Goal: Task Accomplishment & Management: Manage account settings

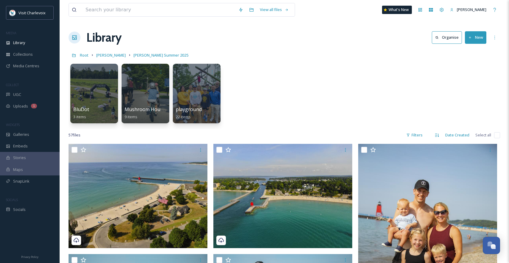
click at [479, 38] on button "New" at bounding box center [474, 37] width 21 height 12
click at [467, 77] on span "Folder" at bounding box center [468, 75] width 11 height 6
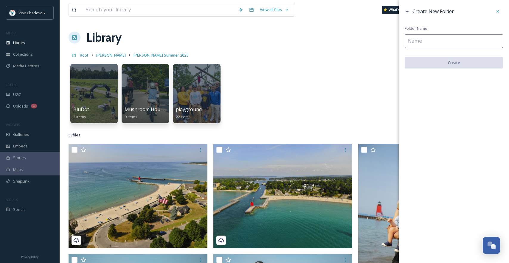
click at [423, 41] on input at bounding box center [453, 41] width 98 height 14
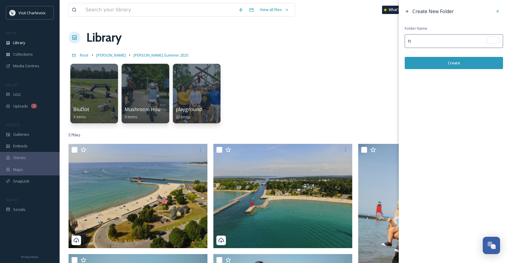
type input "n"
click at [441, 63] on button "Create" at bounding box center [453, 63] width 98 height 12
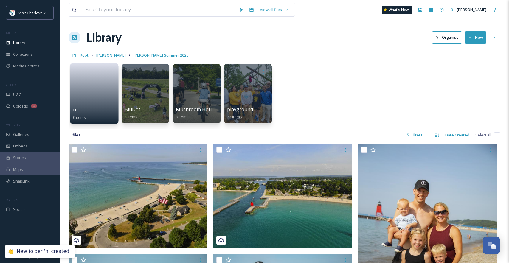
click at [75, 82] on link at bounding box center [94, 91] width 43 height 29
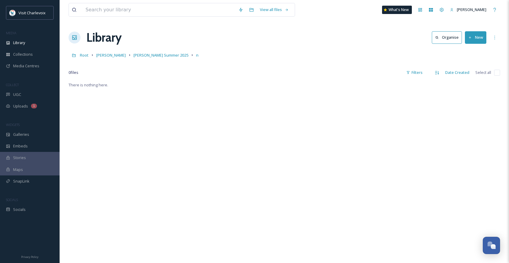
click at [470, 41] on button "New" at bounding box center [474, 37] width 21 height 12
click at [471, 50] on span "File Upload" at bounding box center [473, 52] width 20 height 6
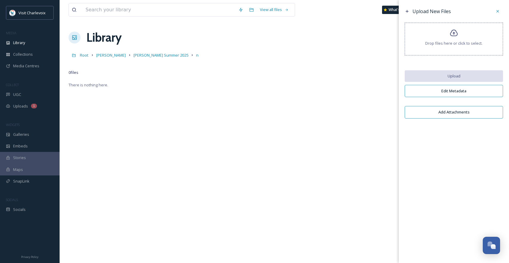
click at [437, 41] on span "Drop files here or click to select." at bounding box center [453, 43] width 57 height 6
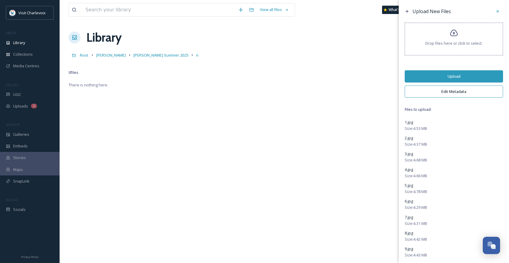
click at [450, 75] on button "Upload" at bounding box center [453, 76] width 98 height 12
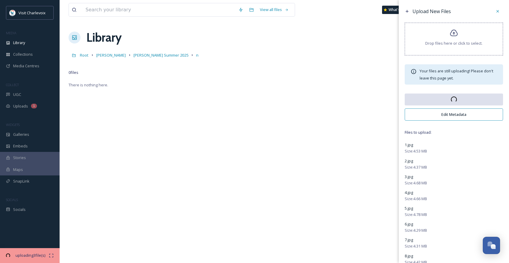
click at [456, 115] on button "Edit Metadata" at bounding box center [453, 114] width 98 height 12
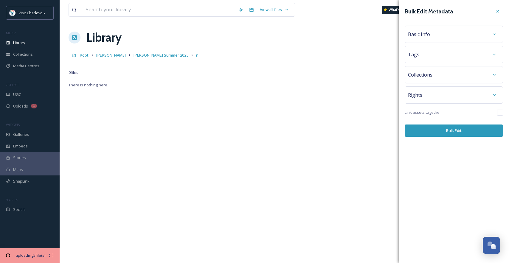
click at [427, 33] on span "Basic Info" at bounding box center [419, 34] width 22 height 7
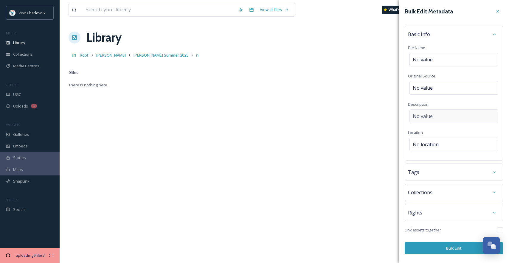
click at [433, 111] on div "No value." at bounding box center [453, 116] width 89 height 14
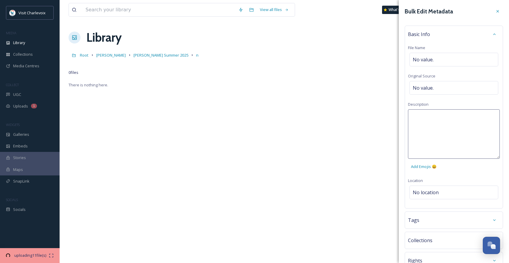
click at [433, 114] on textarea at bounding box center [454, 133] width 92 height 49
type textarea "July Art Show"
click at [439, 190] on div "Bulk Edit Metadata Basic Info File Name No value. Original Source No value. Des…" at bounding box center [453, 154] width 110 height 308
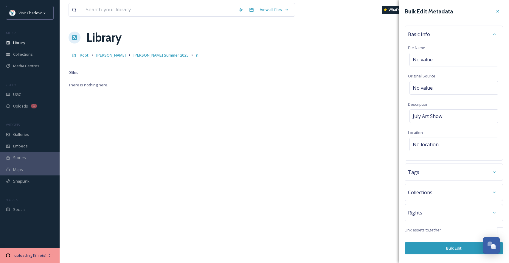
click at [441, 137] on div "Basic Info File Name No value. Original Source No value. Description July Art S…" at bounding box center [453, 93] width 98 height 135
click at [438, 143] on div "No location" at bounding box center [453, 145] width 89 height 14
click at [436, 144] on input "To enrich screen reader interactions, please activate Accessibility in Grammarl…" at bounding box center [453, 144] width 88 height 13
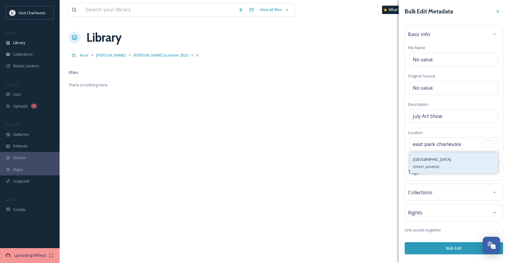
type input "east park charlevoix"
click at [428, 157] on span "East Park" at bounding box center [432, 159] width 38 height 5
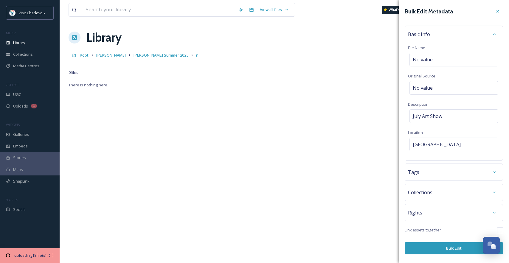
click at [431, 171] on div "Tags" at bounding box center [454, 172] width 92 height 11
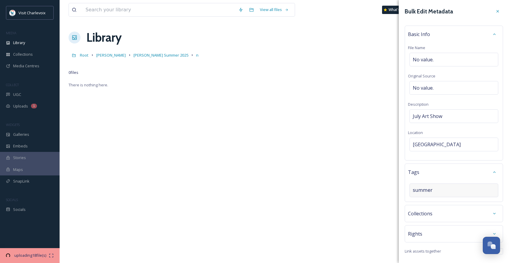
type input "summer"
type input "art show"
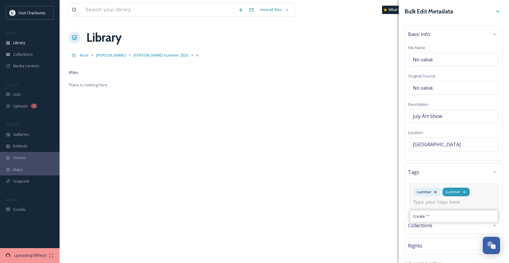
click at [463, 193] on icon at bounding box center [463, 192] width 5 height 5
click at [442, 201] on input at bounding box center [442, 202] width 60 height 7
type input "art show"
click at [437, 213] on div "Create " art show "" at bounding box center [454, 216] width 88 height 12
click at [445, 203] on input at bounding box center [442, 202] width 60 height 7
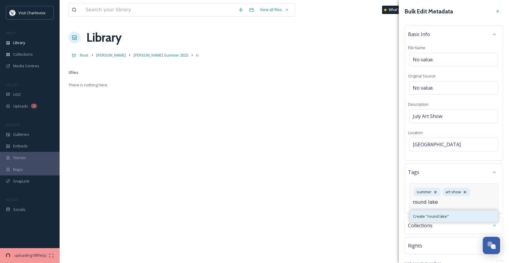
type input "round lake"
click at [444, 214] on span "Create " round lake "" at bounding box center [431, 216] width 36 height 6
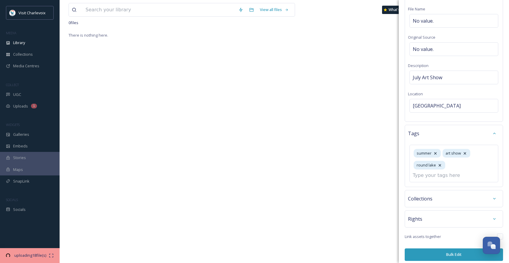
scroll to position [43, 0]
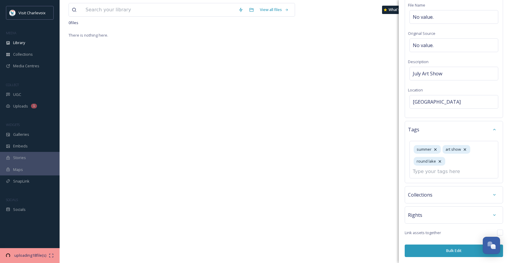
click at [445, 250] on button "Bulk Edit" at bounding box center [453, 250] width 98 height 12
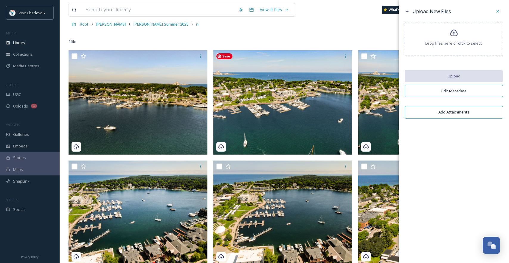
scroll to position [0, 0]
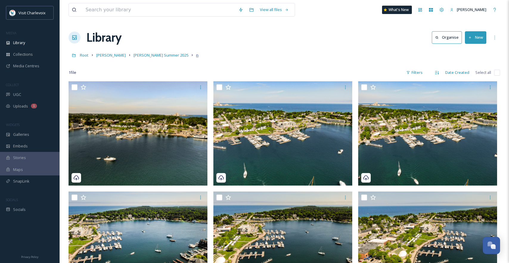
click at [196, 56] on span "n" at bounding box center [197, 54] width 2 height 5
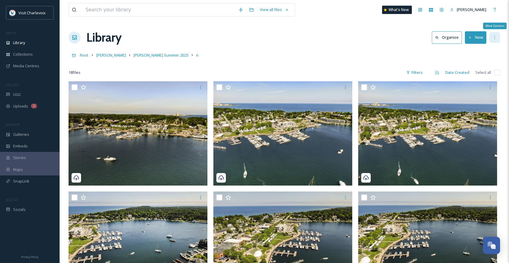
click at [497, 38] on div "More Options" at bounding box center [494, 37] width 11 height 11
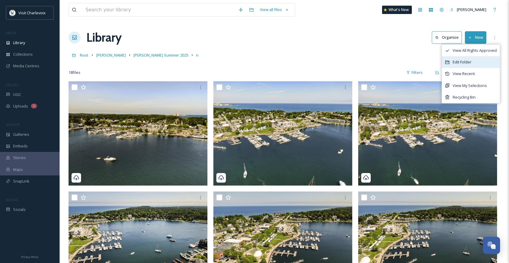
click at [475, 63] on div "Edit Folder" at bounding box center [471, 62] width 58 height 12
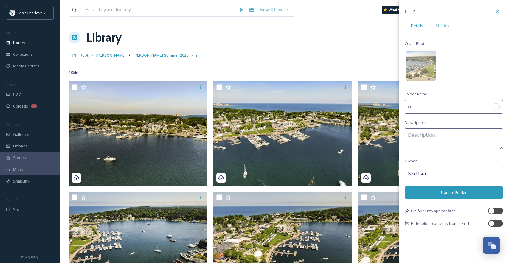
click at [443, 107] on input "n" at bounding box center [453, 107] width 98 height 14
type input "Art Show"
click at [453, 190] on button "Update Folder" at bounding box center [453, 192] width 98 height 12
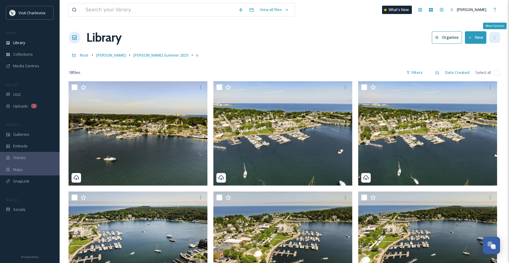
click at [497, 40] on div "More Options" at bounding box center [494, 37] width 11 height 11
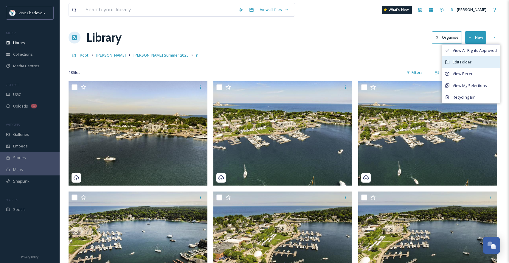
click at [481, 63] on div "Edit Folder" at bounding box center [471, 62] width 58 height 12
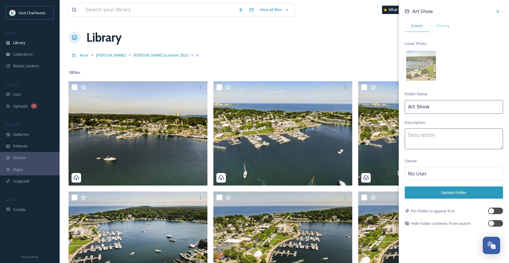
scroll to position [1, 0]
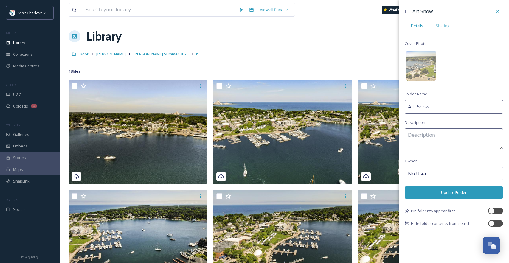
click at [453, 141] on textarea at bounding box center [453, 138] width 98 height 21
type textarea "art show, round lake, marina"
click at [446, 197] on button "Update Folder" at bounding box center [453, 192] width 98 height 12
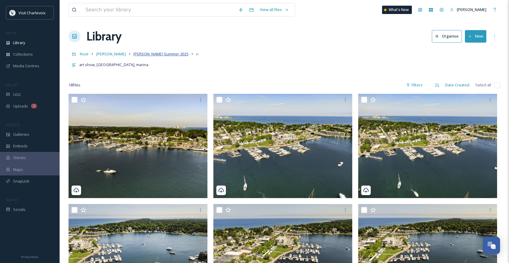
click at [149, 54] on span "[PERSON_NAME] Summer 2025" at bounding box center [160, 53] width 55 height 5
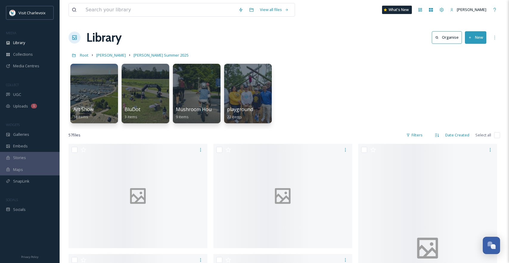
click at [482, 39] on button "New" at bounding box center [474, 37] width 21 height 12
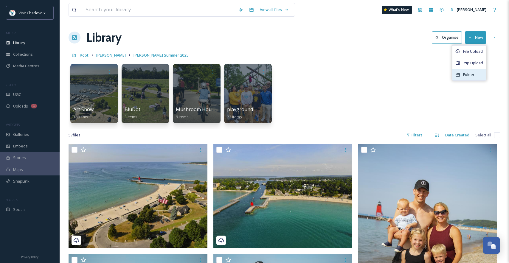
click at [473, 74] on span "Folder" at bounding box center [468, 75] width 11 height 6
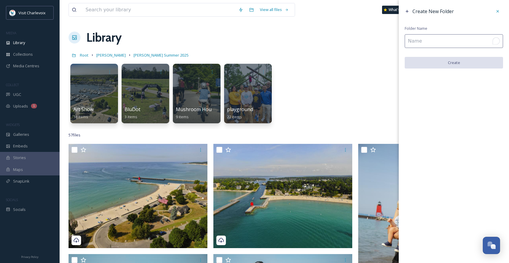
click at [451, 40] on input "To enrich screen reader interactions, please activate Accessibility in Grammarl…" at bounding box center [453, 41] width 98 height 14
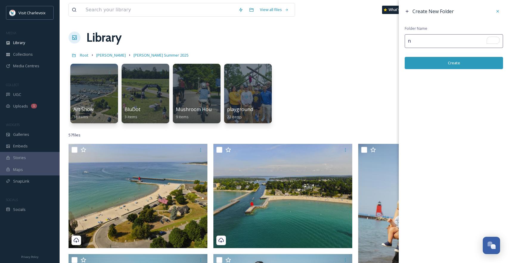
type input "n"
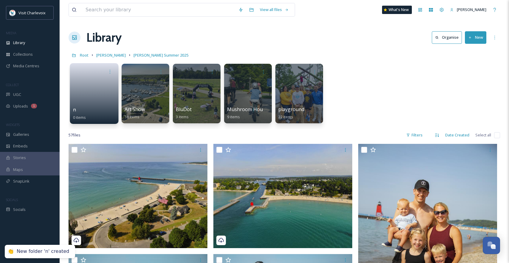
click at [95, 74] on div at bounding box center [94, 71] width 43 height 11
click at [89, 79] on link at bounding box center [94, 91] width 43 height 29
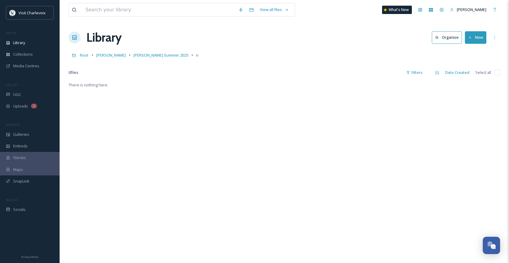
click at [478, 40] on button "New" at bounding box center [474, 37] width 21 height 12
click at [475, 49] on span "File Upload" at bounding box center [473, 52] width 20 height 6
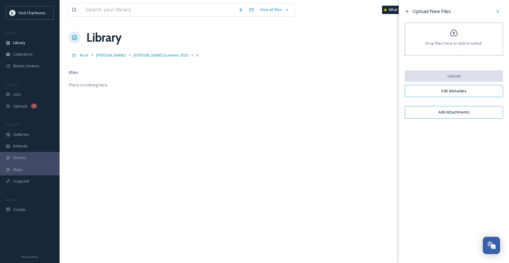
click at [450, 37] on icon at bounding box center [453, 33] width 9 height 9
click at [219, 67] on div "0 file s Filters Date Created Select all" at bounding box center [283, 73] width 431 height 12
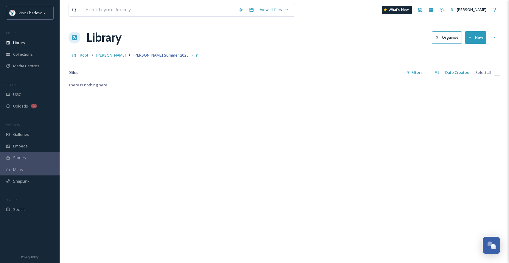
click at [133, 55] on span "[PERSON_NAME] Summer 2025" at bounding box center [160, 54] width 55 height 5
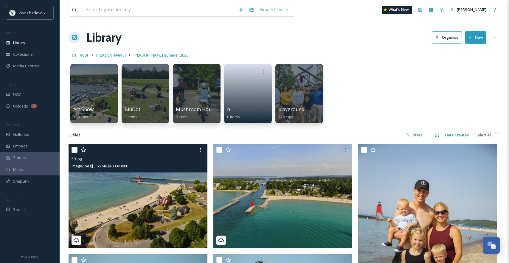
click at [69, 149] on div "59.jpg image/jpeg | 3.66 MB | 4000 x 3000" at bounding box center [137, 158] width 139 height 29
click at [75, 149] on input "checkbox" at bounding box center [74, 150] width 6 height 6
checkbox input "true"
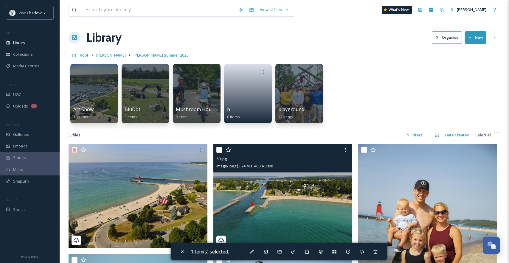
click at [217, 151] on input "checkbox" at bounding box center [219, 150] width 6 height 6
checkbox input "true"
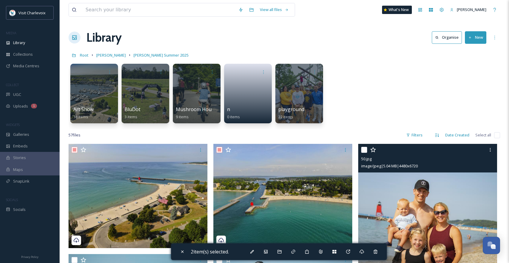
click at [366, 150] on input "checkbox" at bounding box center [364, 150] width 6 height 6
checkbox input "true"
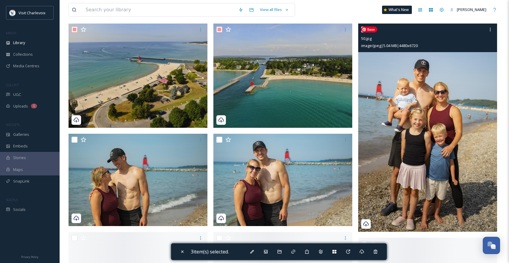
scroll to position [152, 0]
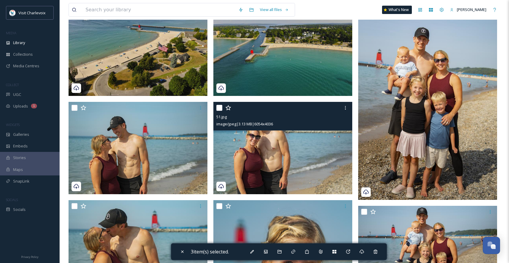
click at [219, 108] on input "checkbox" at bounding box center [219, 108] width 6 height 6
checkbox input "true"
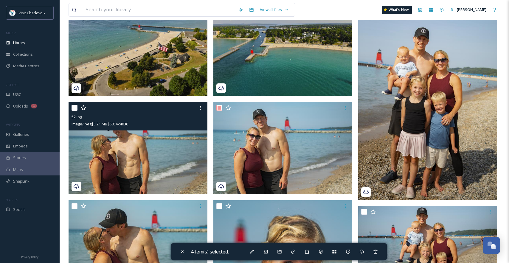
click at [73, 108] on input "checkbox" at bounding box center [74, 108] width 6 height 6
checkbox input "true"
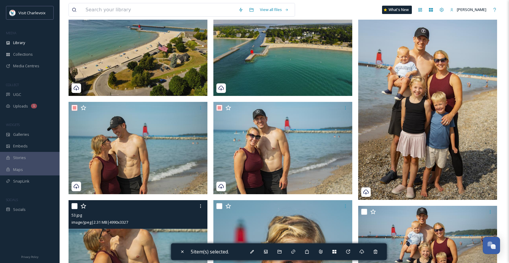
click at [74, 206] on input "checkbox" at bounding box center [74, 206] width 6 height 6
checkbox input "true"
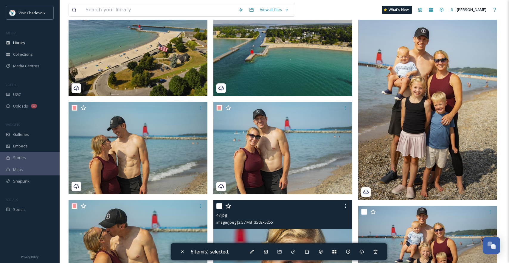
click at [220, 205] on input "checkbox" at bounding box center [219, 206] width 6 height 6
checkbox input "true"
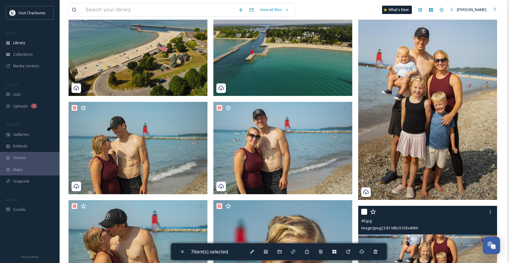
click at [364, 213] on input "checkbox" at bounding box center [364, 212] width 6 height 6
checkbox input "true"
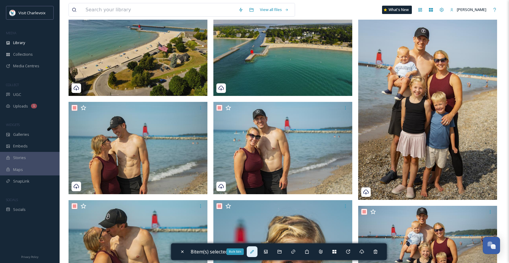
click at [256, 250] on div "Bulk Edit" at bounding box center [252, 251] width 11 height 11
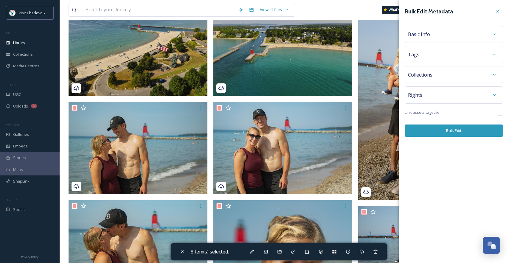
click at [431, 35] on div "Basic Info" at bounding box center [454, 34] width 92 height 11
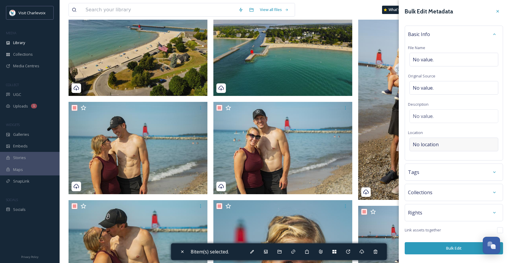
click at [447, 147] on div "No location" at bounding box center [453, 145] width 89 height 14
click at [443, 141] on input at bounding box center [453, 144] width 88 height 13
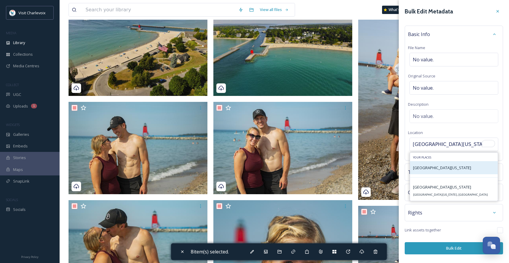
type input "Lake Michigan"
click at [445, 170] on span "Lake Michigan Beach" at bounding box center [442, 167] width 58 height 5
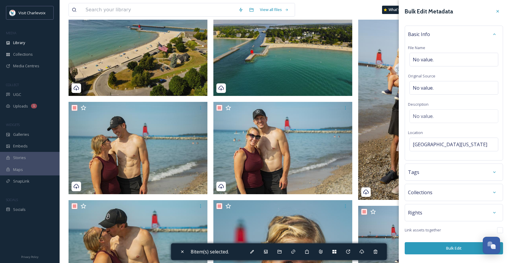
click at [436, 171] on div "Tags" at bounding box center [454, 172] width 92 height 11
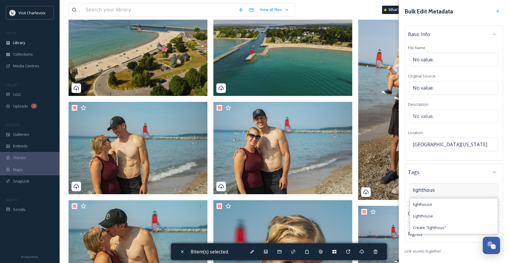
type input "lighthouse"
type input "family"
type input "aerial"
click at [464, 205] on div "Tags lighthouse lighthouse family" at bounding box center [453, 184] width 98 height 42
click at [458, 200] on div "lighthouse lighthouse family" at bounding box center [453, 191] width 89 height 17
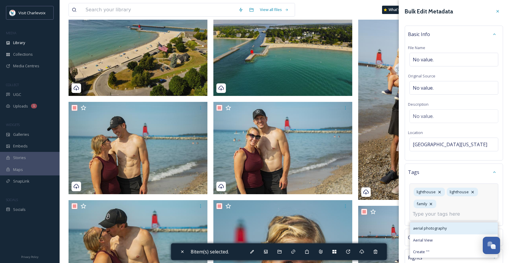
click at [447, 222] on div "aerial photography" at bounding box center [454, 228] width 88 height 12
click at [456, 215] on input at bounding box center [442, 213] width 60 height 7
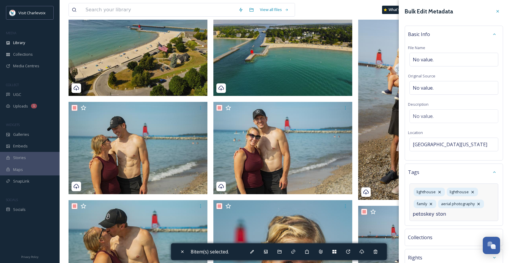
type input "petoskey stone"
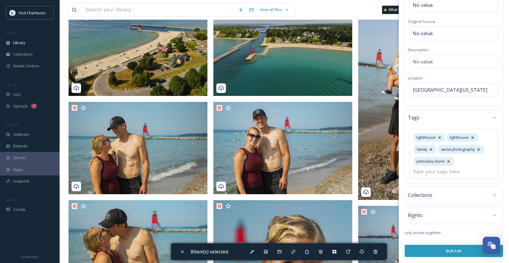
click at [429, 196] on span "Collections" at bounding box center [420, 194] width 24 height 7
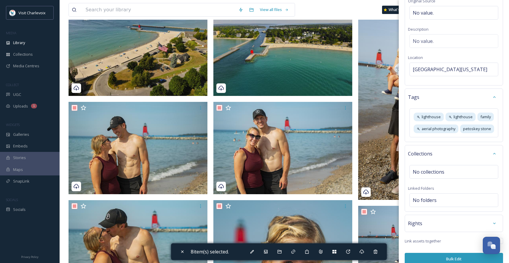
scroll to position [95, 0]
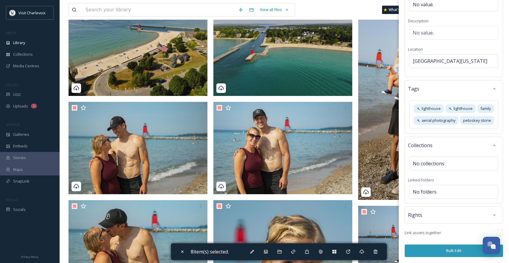
click at [455, 252] on button "Bulk Edit" at bounding box center [453, 250] width 98 height 12
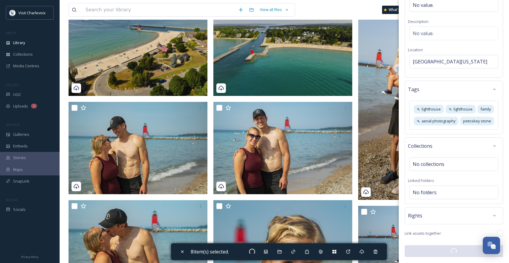
checkbox input "false"
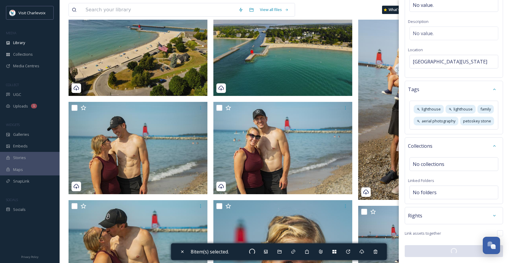
checkbox input "false"
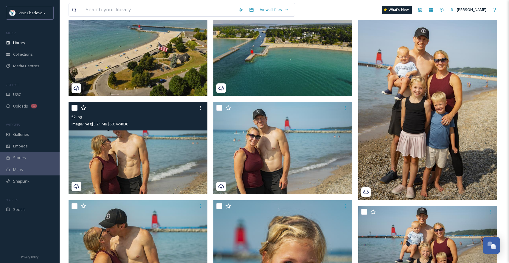
click at [74, 106] on input "checkbox" at bounding box center [74, 108] width 6 height 6
checkbox input "true"
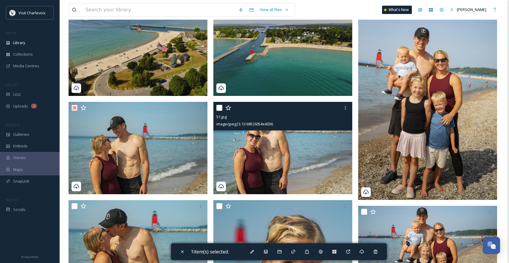
click at [219, 107] on input "checkbox" at bounding box center [219, 108] width 6 height 6
checkbox input "true"
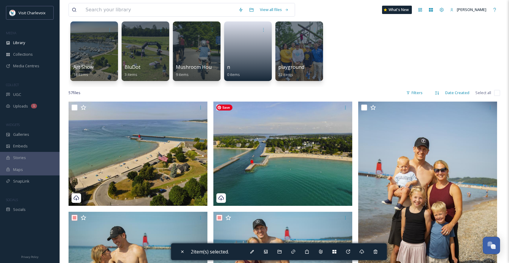
scroll to position [42, 0]
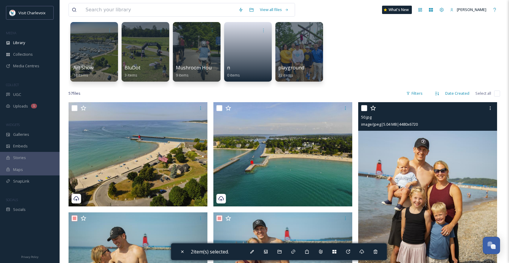
click at [364, 107] on input "checkbox" at bounding box center [364, 108] width 6 height 6
checkbox input "true"
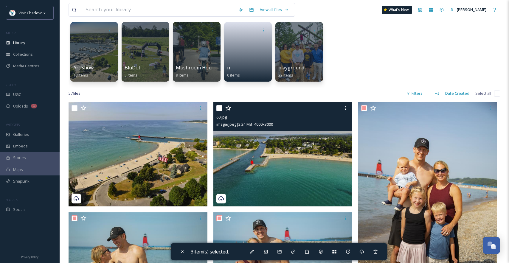
click at [220, 109] on input "checkbox" at bounding box center [219, 108] width 6 height 6
checkbox input "true"
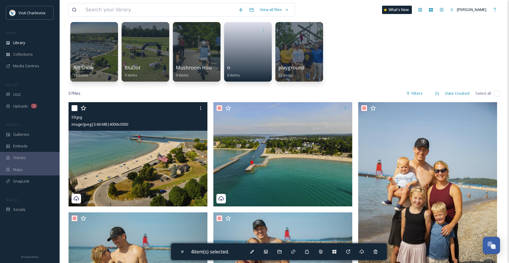
click at [73, 108] on input "checkbox" at bounding box center [74, 108] width 6 height 6
checkbox input "true"
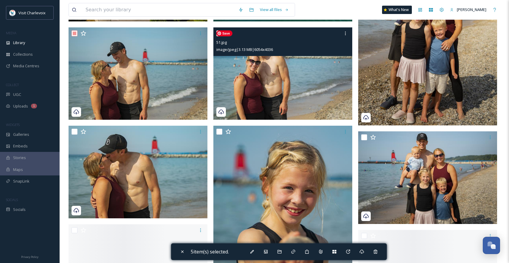
scroll to position [242, 0]
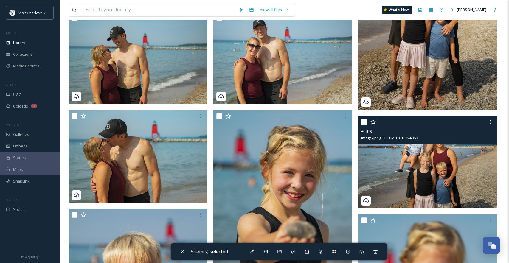
click at [362, 123] on input "checkbox" at bounding box center [364, 122] width 6 height 6
checkbox input "true"
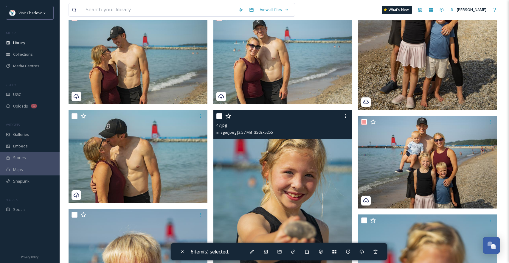
click at [218, 118] on input "checkbox" at bounding box center [219, 116] width 6 height 6
checkbox input "true"
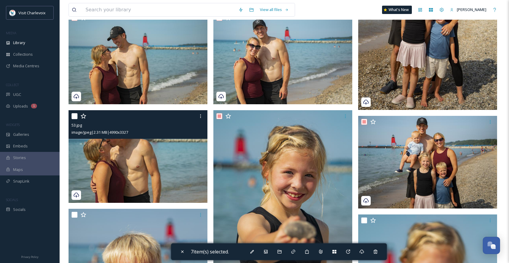
click at [74, 116] on input "checkbox" at bounding box center [74, 116] width 6 height 6
checkbox input "true"
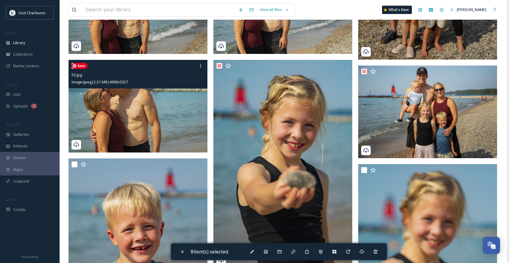
scroll to position [347, 0]
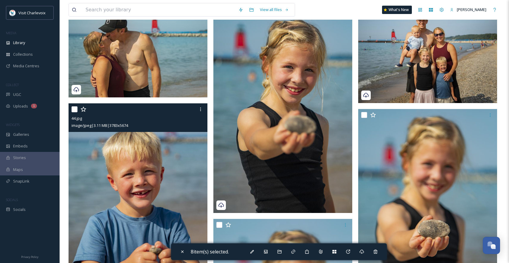
click at [75, 108] on input "checkbox" at bounding box center [74, 109] width 6 height 6
checkbox input "true"
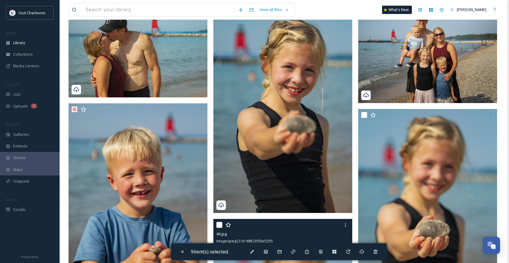
click at [220, 227] on input "checkbox" at bounding box center [219, 225] width 6 height 6
checkbox input "true"
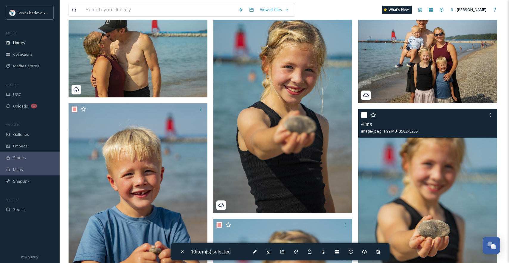
click at [364, 114] on input "checkbox" at bounding box center [364, 115] width 6 height 6
checkbox input "true"
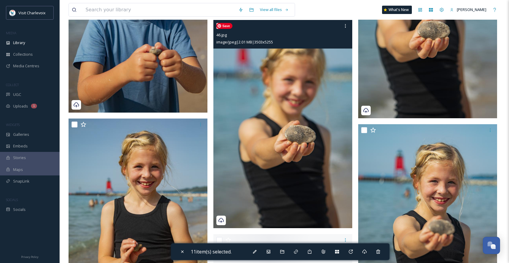
scroll to position [554, 0]
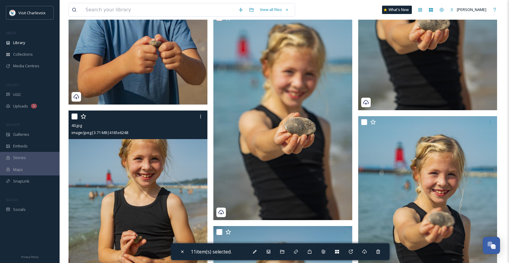
click at [76, 117] on input "checkbox" at bounding box center [74, 116] width 6 height 6
checkbox input "true"
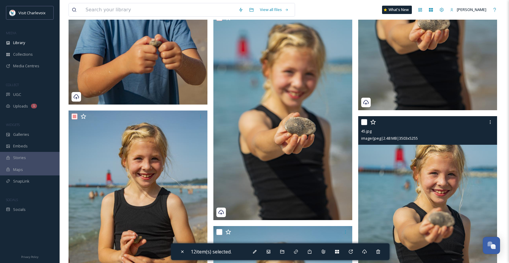
click at [364, 122] on input "checkbox" at bounding box center [364, 122] width 6 height 6
checkbox input "true"
click at [488, 121] on icon at bounding box center [489, 122] width 5 height 5
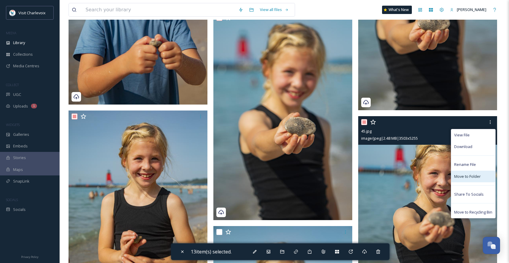
click at [472, 176] on span "Move to Folder" at bounding box center [467, 177] width 26 height 6
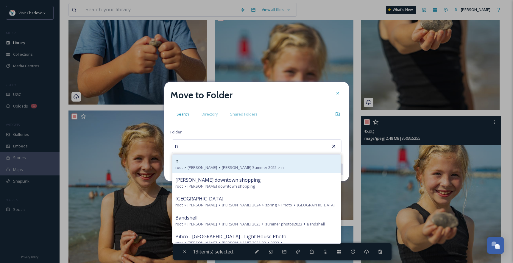
type input "n"
click at [208, 158] on div "n" at bounding box center [256, 160] width 163 height 7
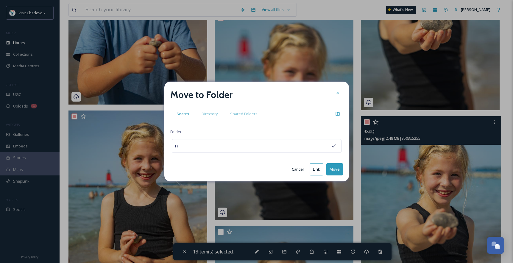
click at [334, 169] on button "Move" at bounding box center [334, 169] width 17 height 12
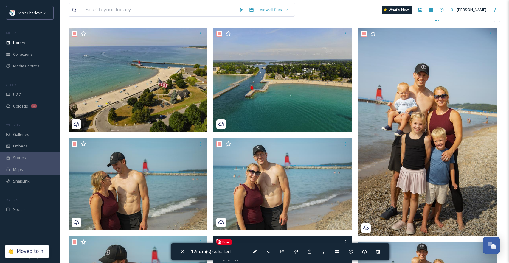
scroll to position [0, 0]
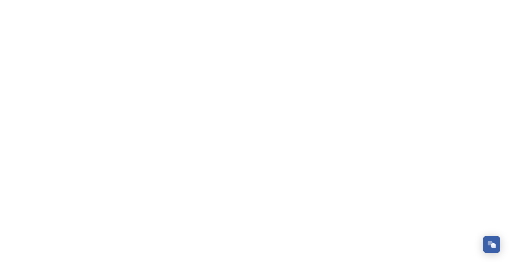
scroll to position [1993, 0]
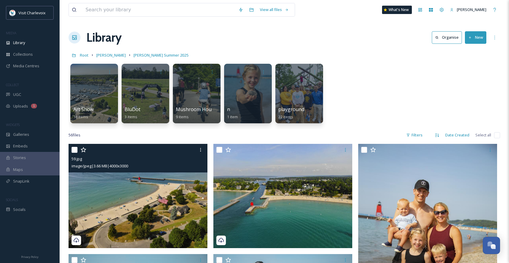
click at [72, 147] on input "checkbox" at bounding box center [74, 150] width 6 height 6
checkbox input "true"
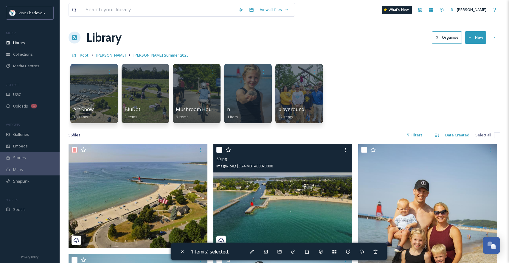
click at [218, 147] on input "checkbox" at bounding box center [219, 150] width 6 height 6
checkbox input "true"
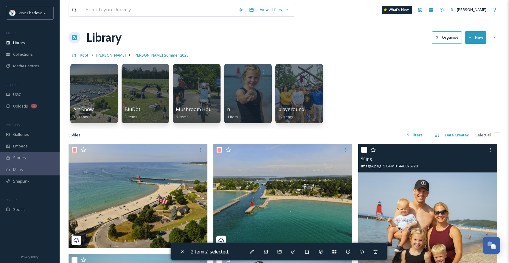
click at [364, 150] on input "checkbox" at bounding box center [364, 150] width 6 height 6
checkbox input "true"
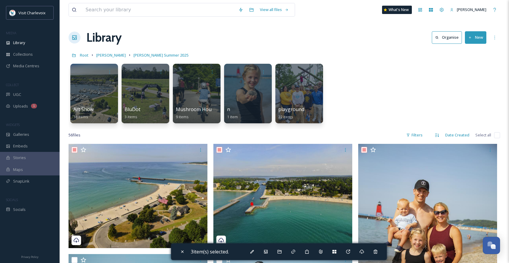
click at [496, 134] on input "checkbox" at bounding box center [497, 135] width 6 height 6
checkbox input "true"
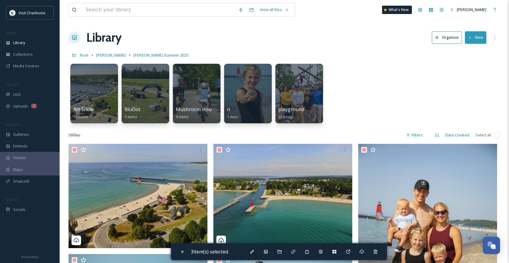
checkbox input "true"
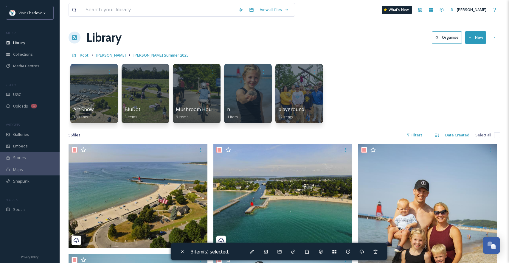
checkbox input "true"
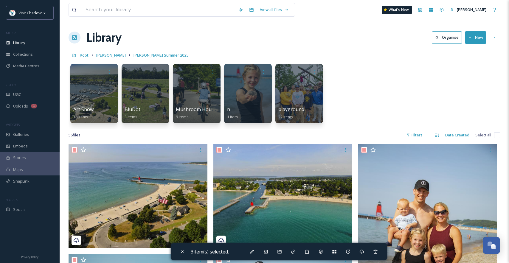
checkbox input "true"
click at [497, 136] on input "checkbox" at bounding box center [497, 135] width 6 height 6
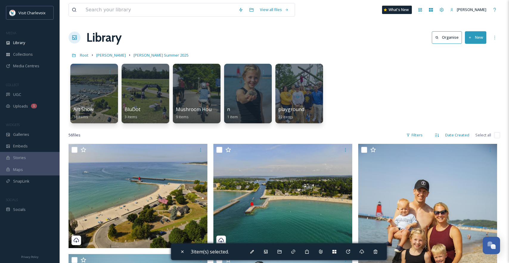
checkbox input "false"
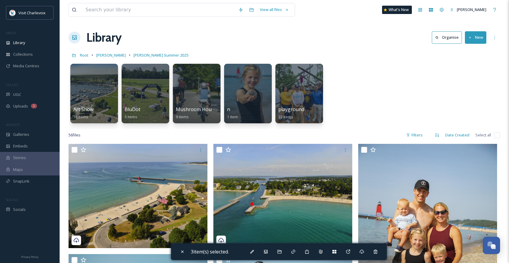
checkbox input "false"
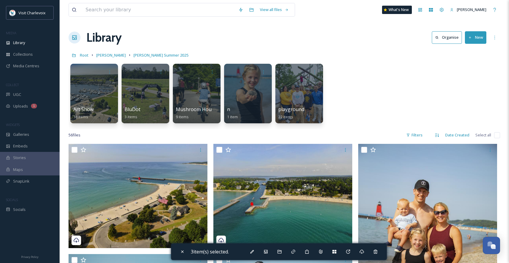
checkbox input "false"
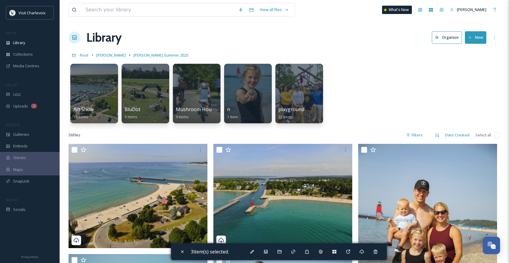
checkbox input "false"
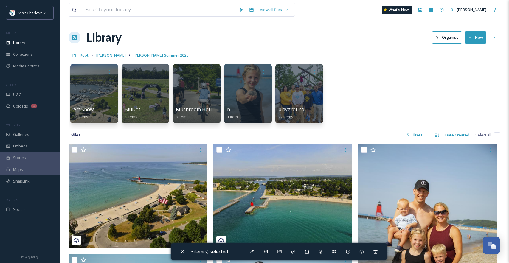
checkbox input "false"
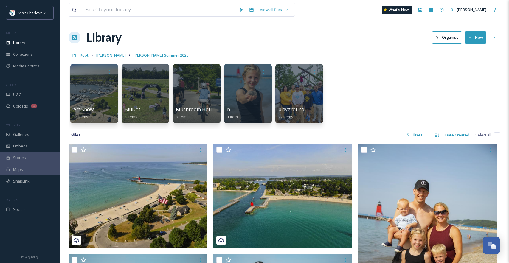
click at [497, 135] on input "checkbox" at bounding box center [497, 135] width 6 height 6
checkbox input "true"
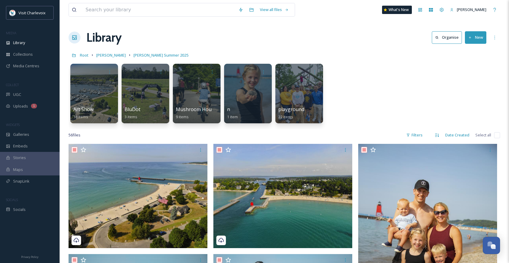
checkbox input "true"
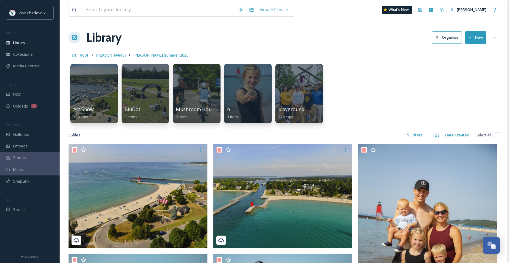
checkbox input "true"
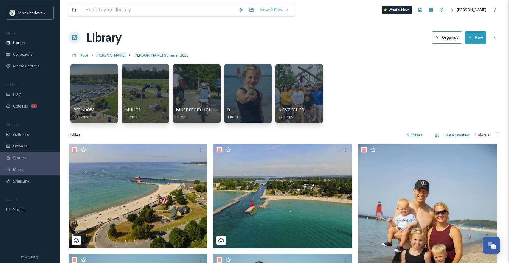
checkbox input "true"
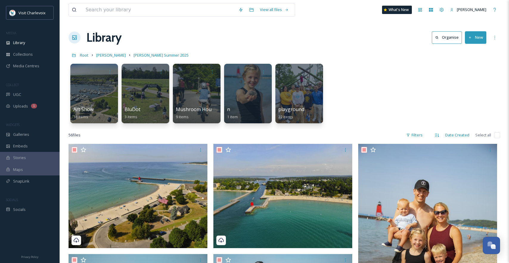
checkbox input "true"
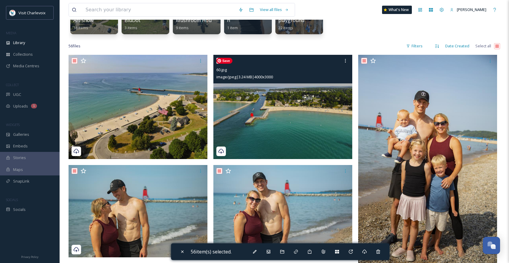
scroll to position [0, 0]
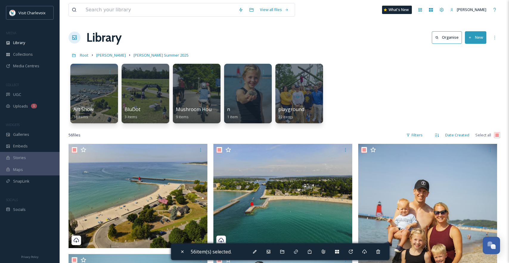
click at [498, 135] on input "checkbox" at bounding box center [497, 135] width 6 height 6
checkbox input "false"
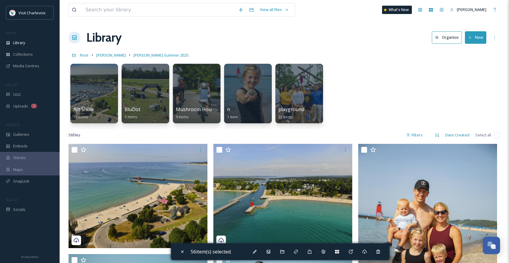
checkbox input "false"
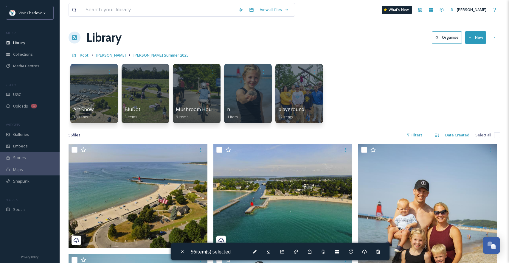
checkbox input "false"
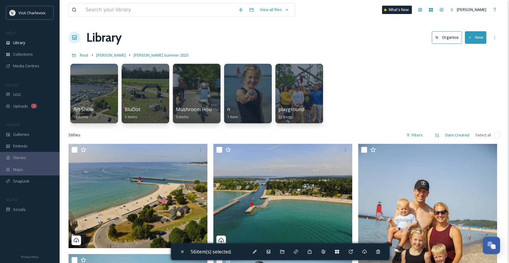
checkbox input "false"
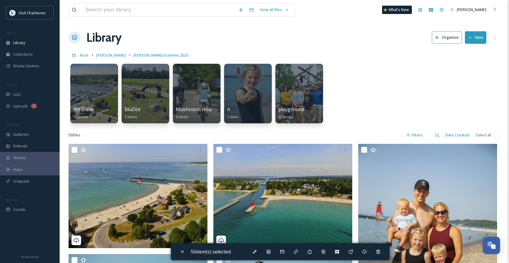
checkbox input "false"
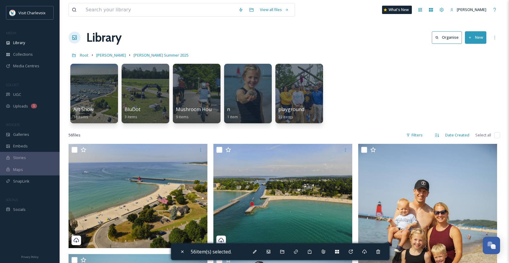
checkbox input "false"
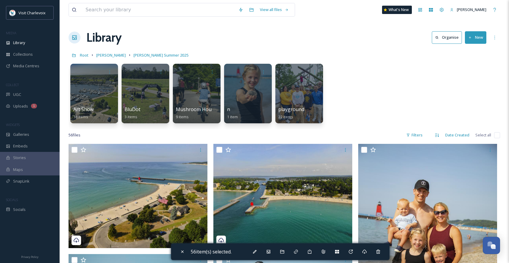
checkbox input "false"
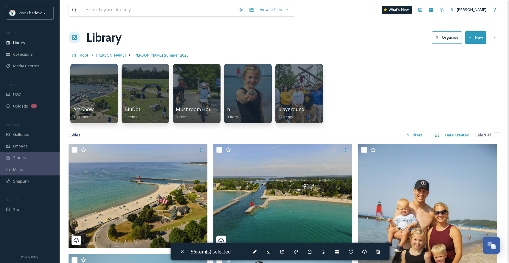
checkbox input "false"
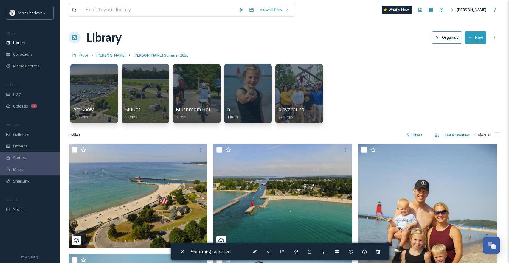
checkbox input "false"
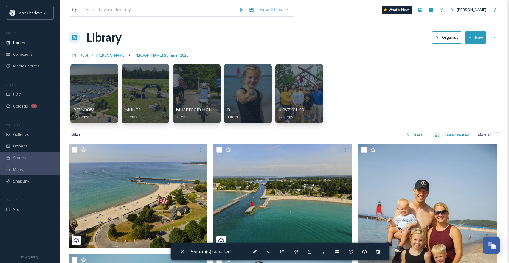
checkbox input "false"
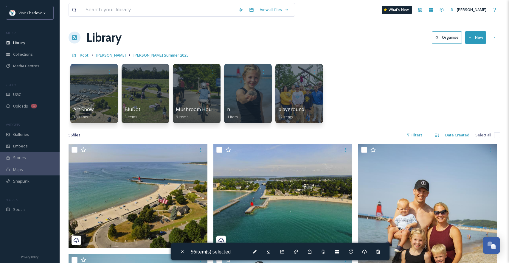
checkbox input "false"
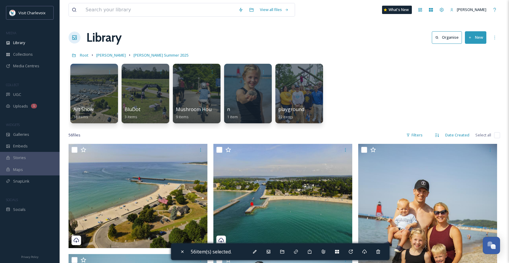
checkbox input "false"
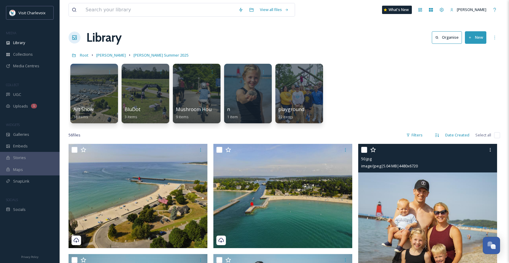
click at [362, 150] on input "checkbox" at bounding box center [364, 150] width 6 height 6
checkbox input "true"
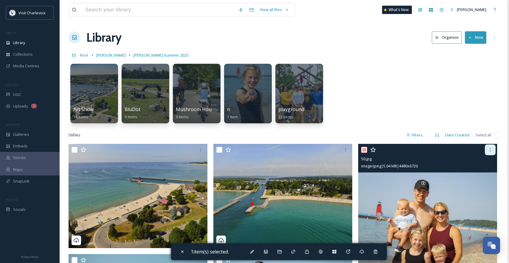
click at [489, 150] on icon at bounding box center [489, 149] width 5 height 5
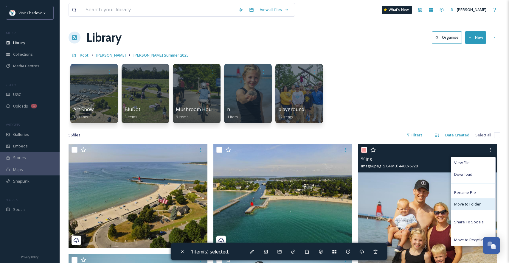
click at [470, 205] on span "Move to Folder" at bounding box center [467, 204] width 26 height 6
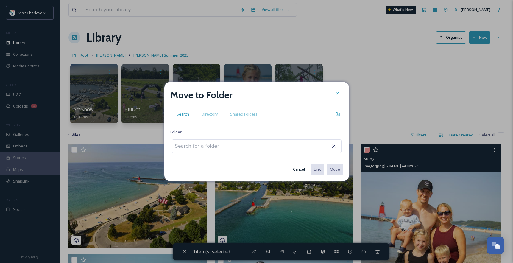
click at [237, 151] on div at bounding box center [257, 146] width 170 height 14
click at [237, 148] on div at bounding box center [257, 146] width 170 height 14
click at [237, 146] on div at bounding box center [257, 146] width 170 height 14
click at [209, 146] on input at bounding box center [204, 146] width 65 height 13
click at [208, 154] on div "Move to Folder Search Directory Shared Folders Folder Cancel Link Move" at bounding box center [256, 131] width 185 height 99
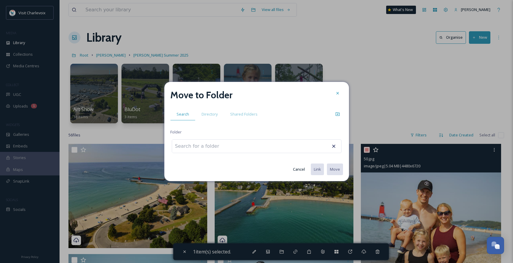
click at [216, 146] on input at bounding box center [204, 146] width 65 height 13
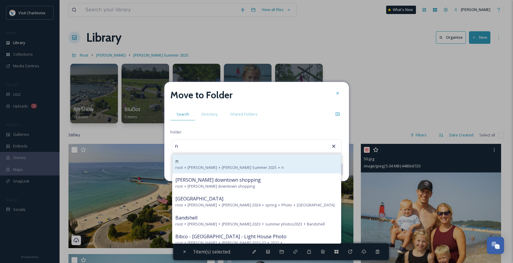
type input "n"
click at [249, 162] on div "n" at bounding box center [256, 160] width 163 height 7
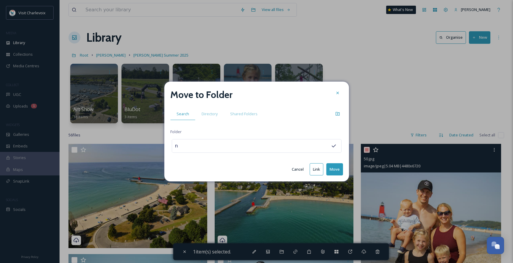
click at [330, 168] on button "Move" at bounding box center [334, 169] width 17 height 12
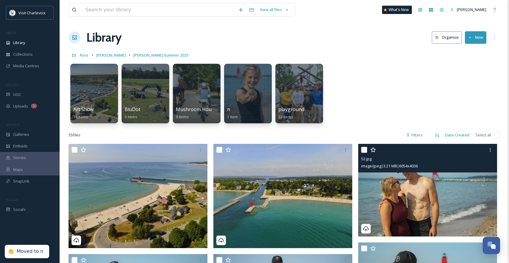
click at [360, 150] on div "52.jpg image/jpeg | 3.21 MB | 6054 x 4036" at bounding box center [427, 158] width 139 height 29
click at [365, 150] on input "checkbox" at bounding box center [364, 150] width 6 height 6
checkbox input "true"
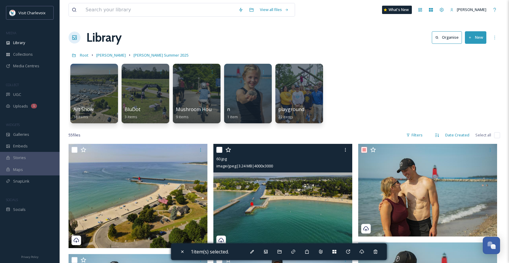
click at [221, 149] on input "checkbox" at bounding box center [219, 150] width 6 height 6
checkbox input "true"
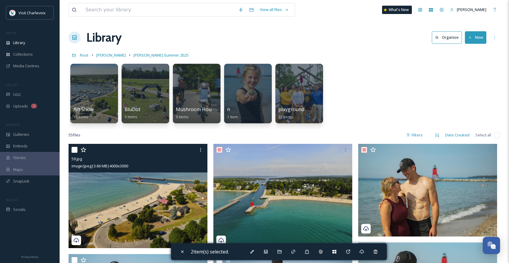
click at [76, 149] on input "checkbox" at bounding box center [74, 150] width 6 height 6
checkbox input "true"
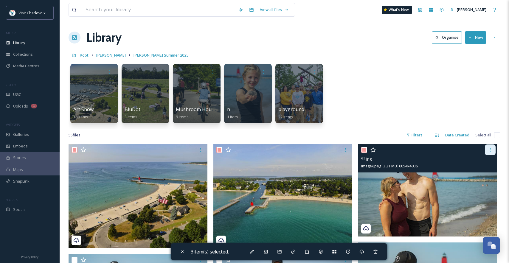
click at [489, 150] on icon at bounding box center [489, 149] width 5 height 5
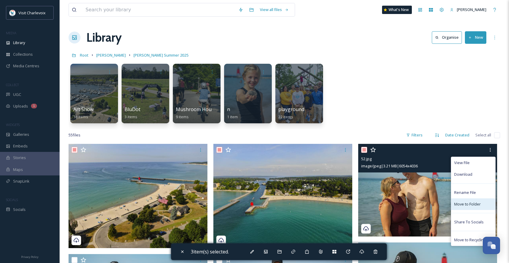
click at [480, 207] on div "Move to Folder" at bounding box center [473, 204] width 44 height 12
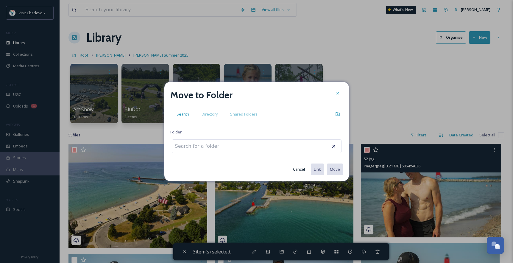
click at [251, 145] on div at bounding box center [257, 146] width 170 height 14
click at [226, 147] on input at bounding box center [204, 146] width 65 height 13
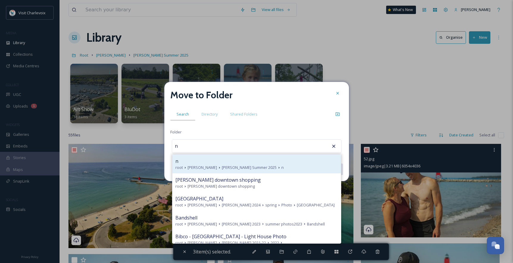
type input "n"
click at [228, 165] on span "[PERSON_NAME] Summer 2025" at bounding box center [249, 168] width 55 height 6
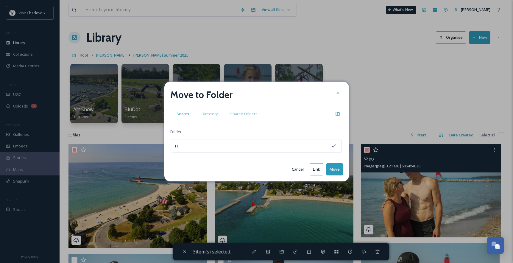
click at [330, 167] on button "Move" at bounding box center [334, 169] width 17 height 12
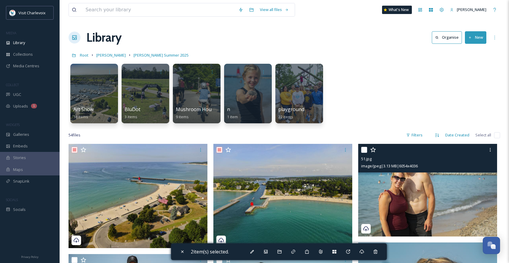
click at [364, 152] on input "checkbox" at bounding box center [364, 150] width 6 height 6
checkbox input "true"
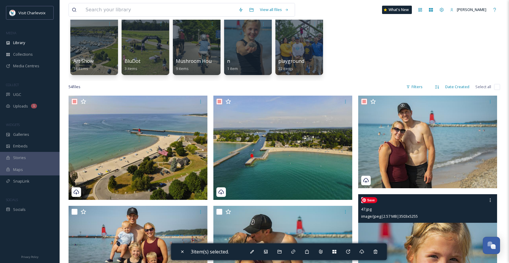
scroll to position [11, 0]
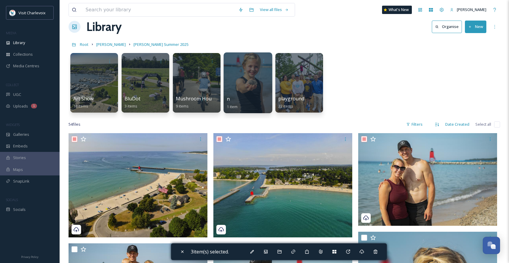
click at [256, 81] on div at bounding box center [247, 82] width 49 height 61
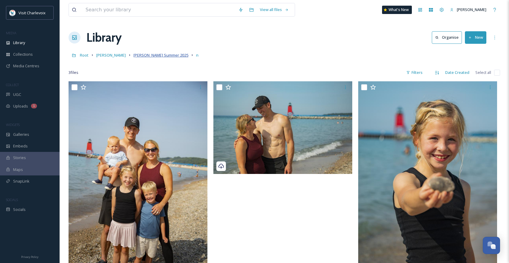
click at [133, 55] on span "[PERSON_NAME] Summer 2025" at bounding box center [160, 54] width 55 height 5
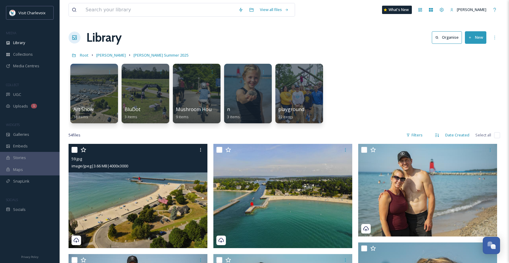
click at [75, 152] on input "checkbox" at bounding box center [74, 150] width 6 height 6
checkbox input "true"
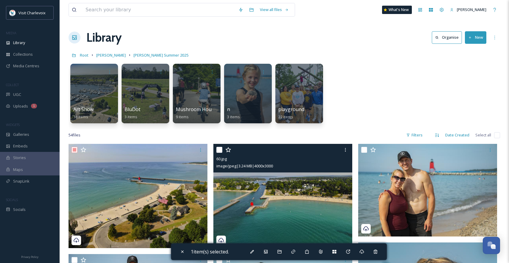
click at [220, 149] on input "checkbox" at bounding box center [219, 150] width 6 height 6
checkbox input "true"
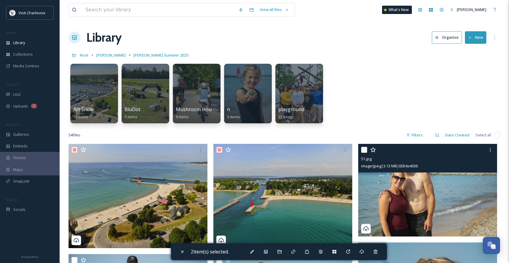
click at [363, 151] on input "checkbox" at bounding box center [364, 150] width 6 height 6
checkbox input "true"
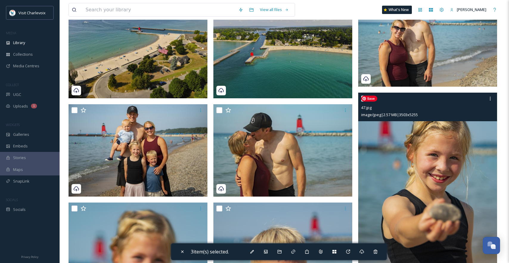
scroll to position [157, 0]
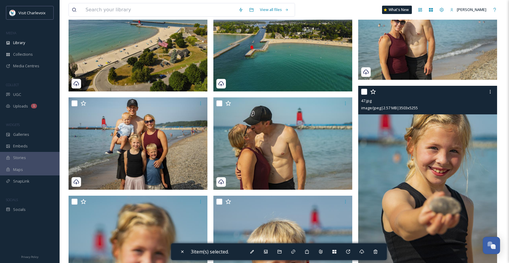
click at [365, 92] on input "checkbox" at bounding box center [364, 92] width 6 height 6
checkbox input "true"
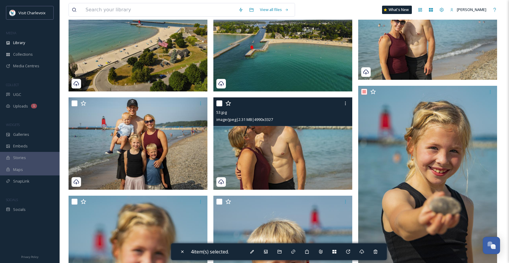
click at [218, 102] on input "checkbox" at bounding box center [219, 103] width 6 height 6
checkbox input "true"
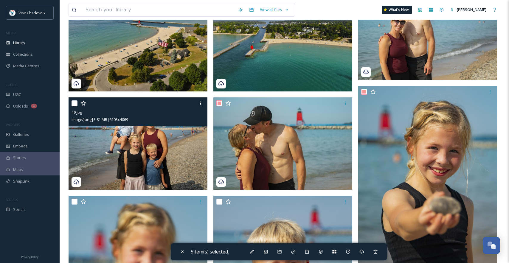
click at [75, 101] on input "checkbox" at bounding box center [74, 103] width 6 height 6
checkbox input "true"
click at [205, 105] on div at bounding box center [200, 103] width 11 height 11
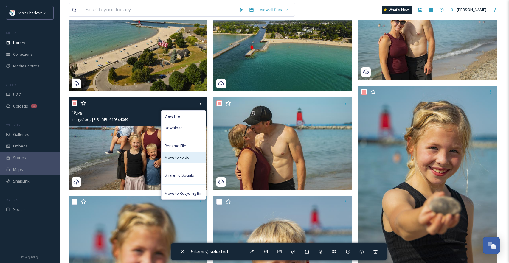
click at [191, 157] on div "Move to Folder" at bounding box center [183, 158] width 44 height 12
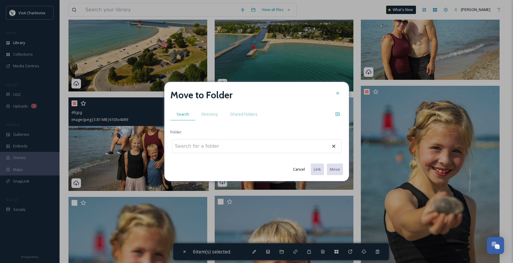
click at [207, 149] on input at bounding box center [204, 146] width 65 height 13
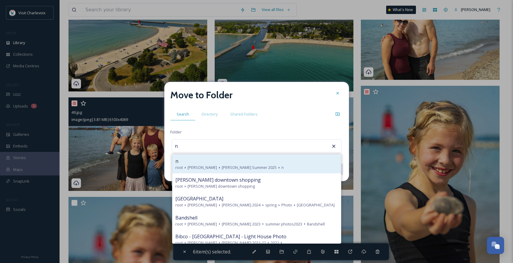
type input "n"
click at [213, 164] on div "n" at bounding box center [256, 160] width 163 height 7
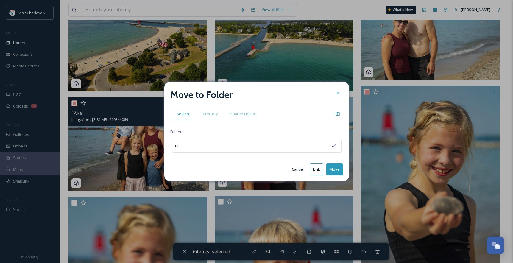
click at [332, 169] on button "Move" at bounding box center [334, 169] width 17 height 12
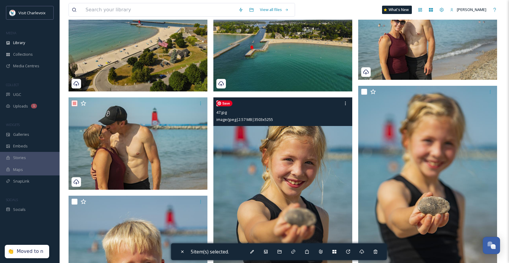
scroll to position [32, 0]
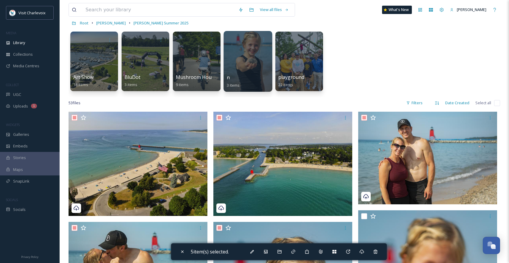
click at [249, 67] on div at bounding box center [247, 61] width 49 height 61
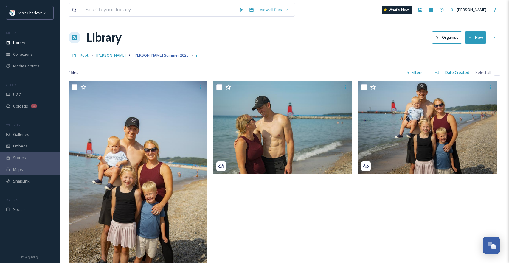
click at [134, 53] on span "[PERSON_NAME] Summer 2025" at bounding box center [160, 54] width 55 height 5
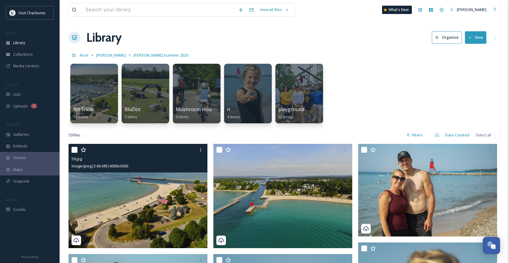
click at [74, 149] on input "checkbox" at bounding box center [74, 150] width 6 height 6
checkbox input "true"
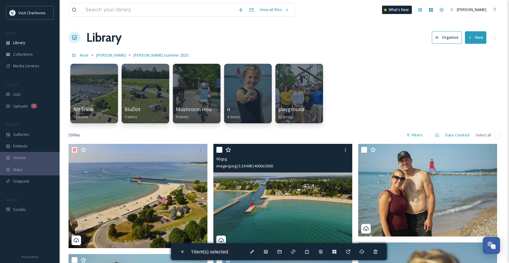
click at [219, 149] on input "checkbox" at bounding box center [219, 150] width 6 height 6
checkbox input "true"
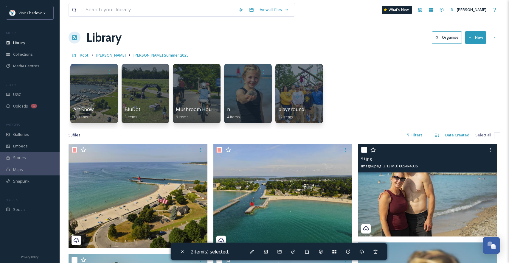
click at [362, 149] on input "checkbox" at bounding box center [364, 150] width 6 height 6
checkbox input "true"
click at [489, 149] on icon at bounding box center [489, 149] width 5 height 5
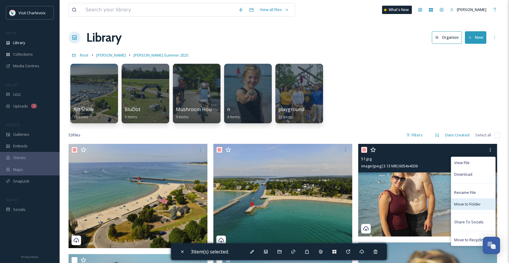
click at [474, 204] on span "Move to Folder" at bounding box center [467, 204] width 26 height 6
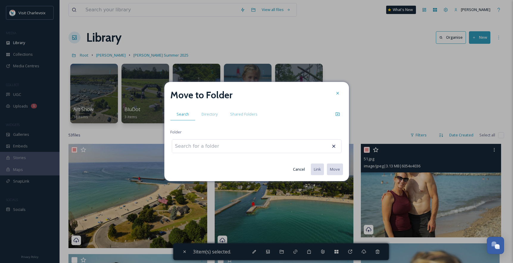
click at [242, 149] on div at bounding box center [257, 146] width 170 height 14
click at [241, 146] on div at bounding box center [257, 146] width 170 height 14
drag, startPoint x: 236, startPoint y: 146, endPoint x: 227, endPoint y: 150, distance: 10.1
click at [235, 148] on div at bounding box center [257, 146] width 170 height 14
click at [202, 150] on input at bounding box center [204, 146] width 65 height 13
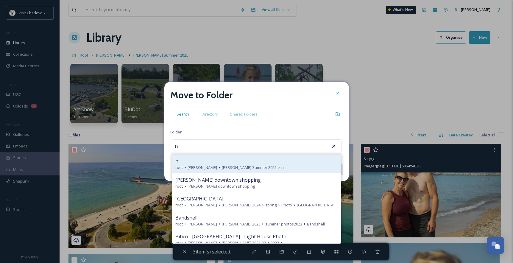
type input "n"
click at [201, 162] on div "n" at bounding box center [256, 160] width 163 height 7
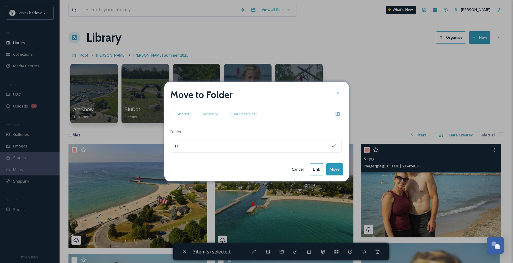
click at [226, 141] on input "n" at bounding box center [204, 145] width 65 height 13
click at [331, 170] on button "Move" at bounding box center [334, 169] width 17 height 12
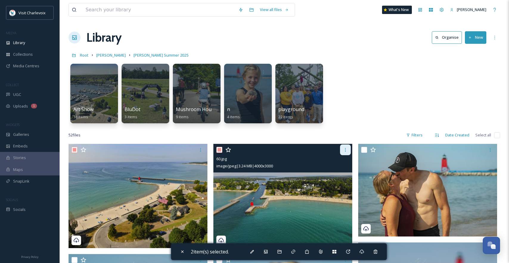
click at [348, 151] on div at bounding box center [345, 149] width 11 height 11
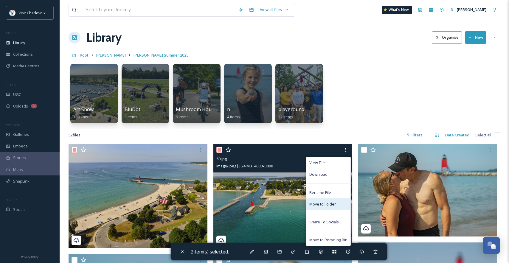
click at [333, 203] on span "Move to Folder" at bounding box center [322, 204] width 26 height 6
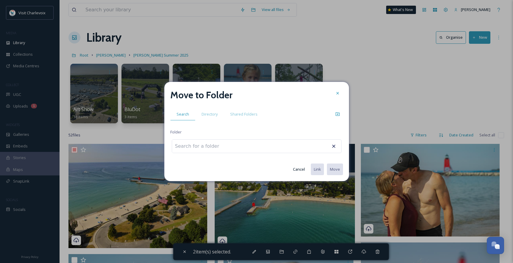
click at [255, 149] on div at bounding box center [257, 146] width 170 height 14
click at [254, 146] on div at bounding box center [257, 146] width 170 height 14
drag, startPoint x: 223, startPoint y: 147, endPoint x: 219, endPoint y: 146, distance: 3.9
click at [222, 147] on input at bounding box center [204, 146] width 65 height 13
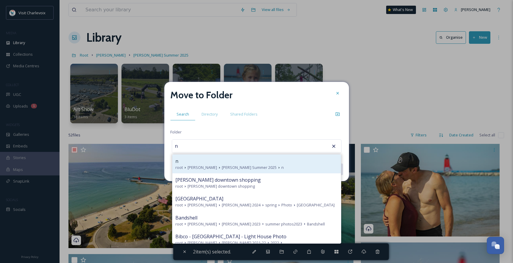
type input "n"
click at [220, 163] on div "n" at bounding box center [256, 160] width 163 height 7
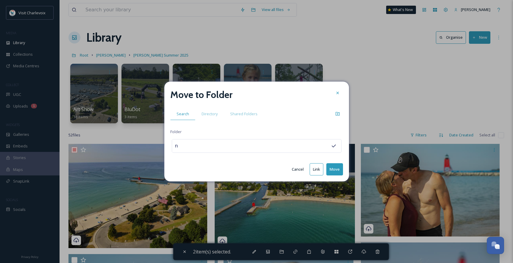
click at [333, 169] on button "Move" at bounding box center [334, 169] width 17 height 12
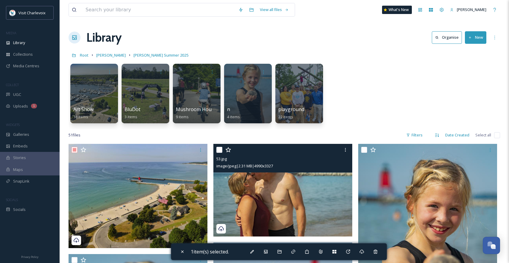
click at [219, 149] on input "checkbox" at bounding box center [219, 150] width 6 height 6
checkbox input "true"
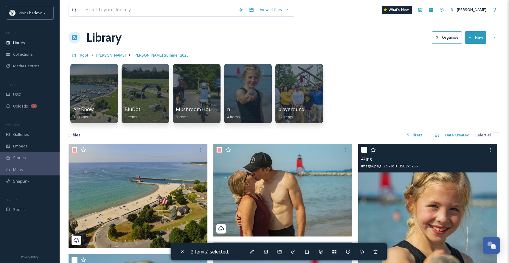
click at [365, 149] on input "checkbox" at bounding box center [364, 150] width 6 height 6
checkbox input "true"
click at [494, 147] on div at bounding box center [489, 149] width 11 height 11
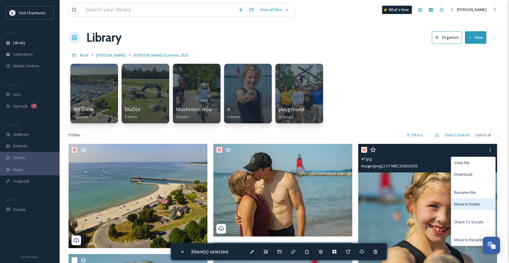
click at [476, 204] on span "Move to Folder" at bounding box center [467, 204] width 26 height 6
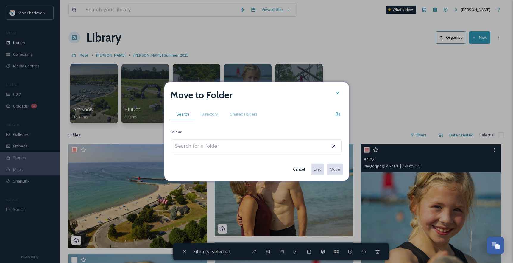
click at [259, 147] on div at bounding box center [257, 146] width 170 height 14
click at [256, 147] on div at bounding box center [257, 146] width 170 height 14
click at [209, 144] on input at bounding box center [204, 146] width 65 height 13
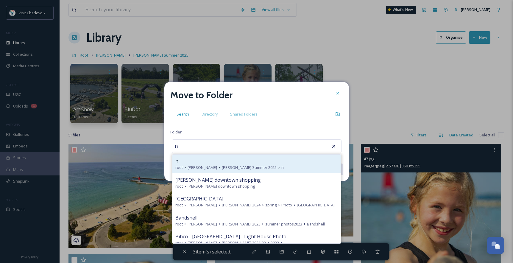
type input "n"
click at [276, 166] on div "root Jon Mon Jon Mon Summer 2025 n" at bounding box center [256, 168] width 163 height 6
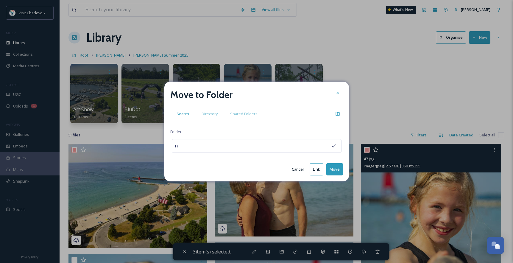
click at [332, 169] on button "Move" at bounding box center [334, 169] width 17 height 12
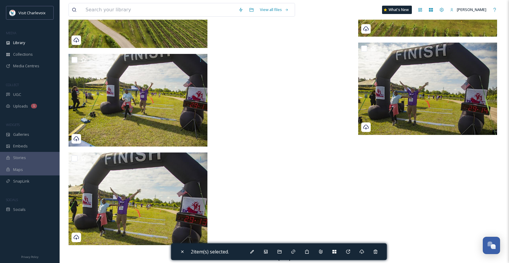
scroll to position [1601, 0]
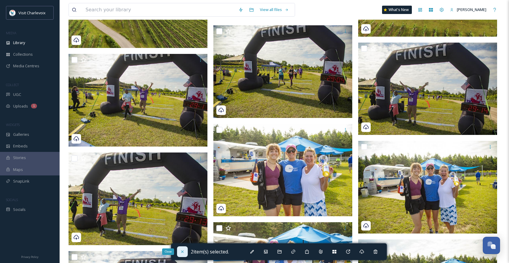
click at [180, 250] on icon at bounding box center [182, 251] width 5 height 5
checkbox input "false"
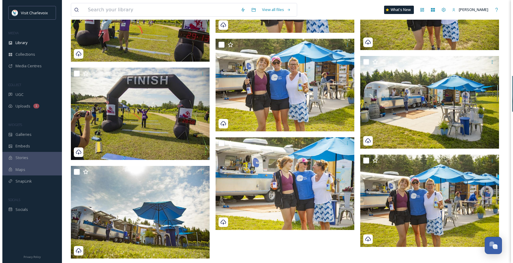
scroll to position [1888, 0]
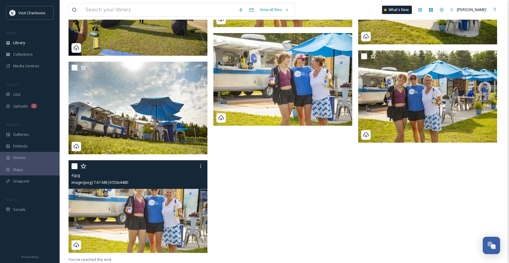
click at [74, 166] on input "checkbox" at bounding box center [74, 166] width 6 height 6
checkbox input "true"
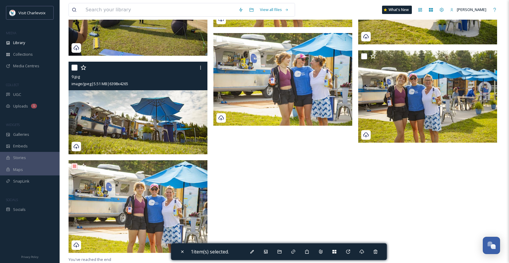
click at [73, 66] on input "checkbox" at bounding box center [74, 68] width 6 height 6
checkbox input "true"
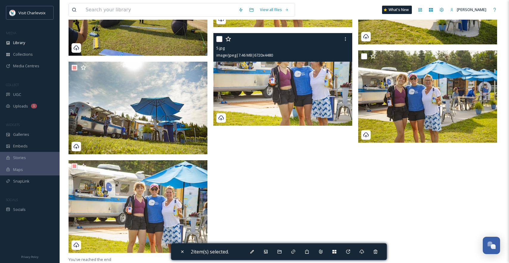
click at [219, 39] on input "checkbox" at bounding box center [219, 39] width 6 height 6
checkbox input "true"
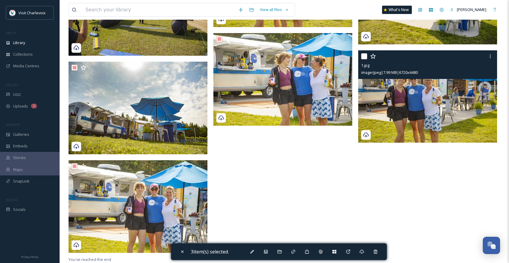
click at [363, 54] on input "checkbox" at bounding box center [364, 56] width 6 height 6
checkbox input "true"
click at [490, 58] on div at bounding box center [489, 56] width 11 height 11
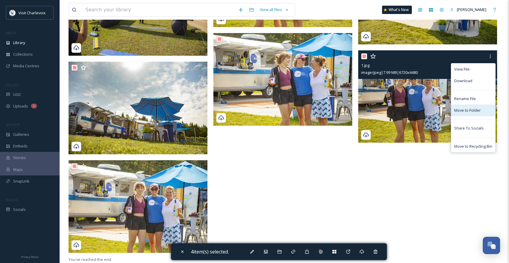
click at [482, 113] on div "Move to Folder" at bounding box center [473, 111] width 44 height 12
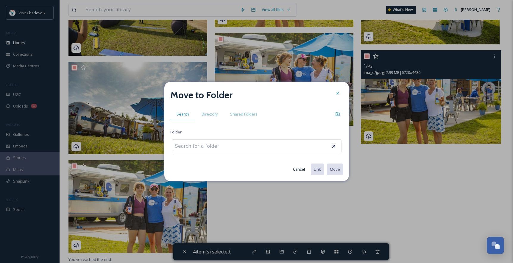
click at [255, 148] on div at bounding box center [257, 146] width 170 height 14
click at [253, 149] on div at bounding box center [257, 146] width 170 height 14
click at [214, 149] on input at bounding box center [204, 146] width 65 height 13
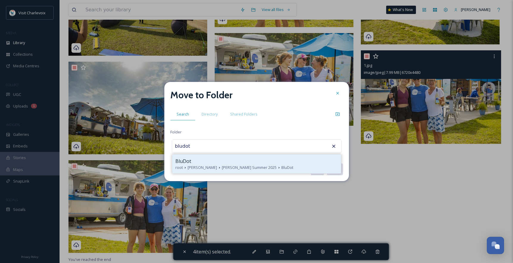
click at [217, 169] on icon at bounding box center [219, 167] width 5 height 5
type input "BluDot"
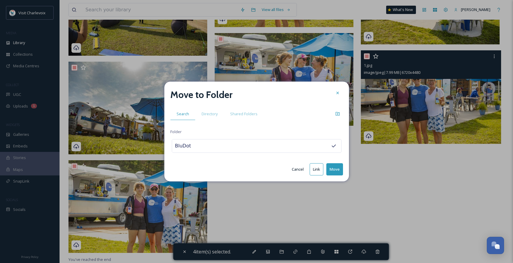
click at [332, 167] on button "Move" at bounding box center [334, 169] width 17 height 12
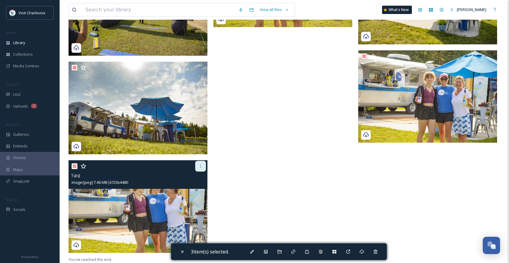
click at [200, 169] on div at bounding box center [200, 166] width 11 height 11
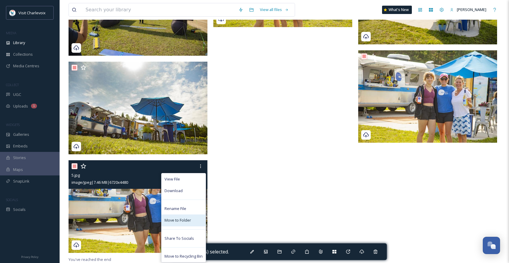
click at [193, 223] on div "Move to Folder" at bounding box center [183, 220] width 44 height 12
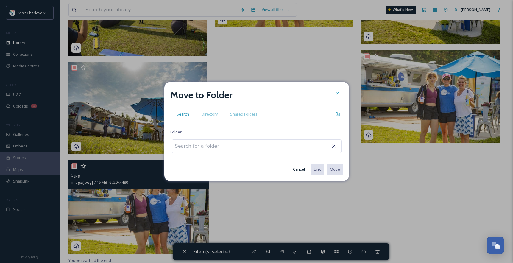
click at [209, 144] on input at bounding box center [204, 146] width 65 height 13
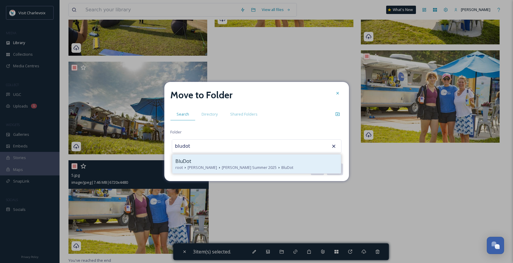
click at [222, 167] on span "[PERSON_NAME] Summer 2025" at bounding box center [249, 168] width 55 height 6
type input "BluDot"
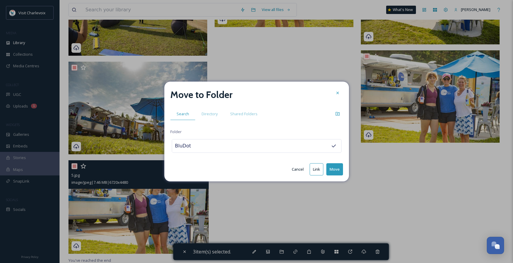
click at [336, 169] on button "Move" at bounding box center [334, 169] width 17 height 12
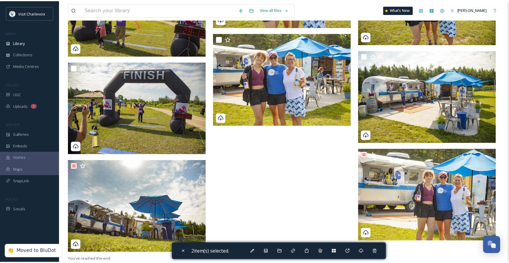
scroll to position [1790, 0]
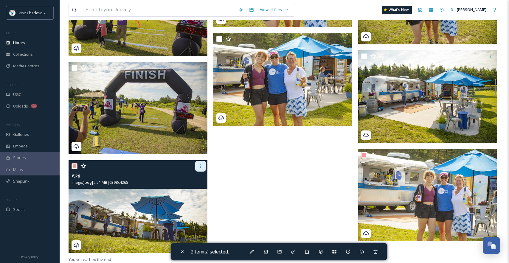
click at [199, 165] on icon at bounding box center [200, 166] width 5 height 5
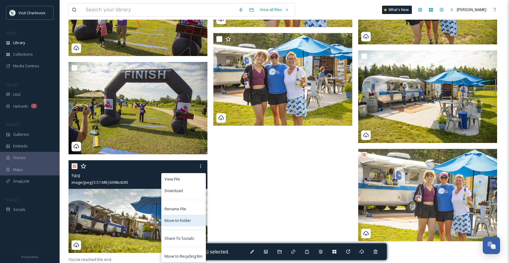
click at [185, 222] on span "Move to Folder" at bounding box center [177, 221] width 26 height 6
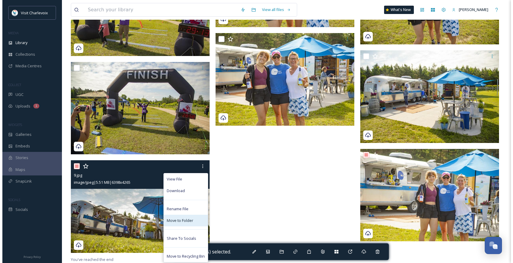
scroll to position [1791, 0]
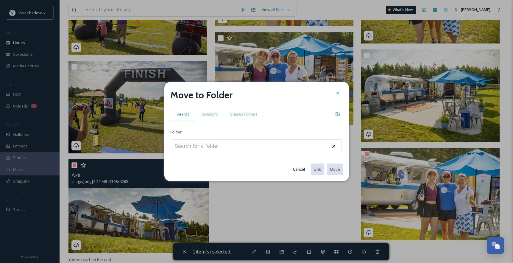
click at [230, 144] on div at bounding box center [257, 146] width 170 height 14
click at [214, 146] on input at bounding box center [204, 146] width 65 height 13
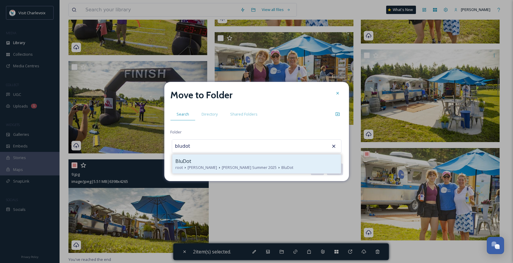
click at [223, 158] on div "BluDot" at bounding box center [256, 160] width 163 height 7
type input "BluDot"
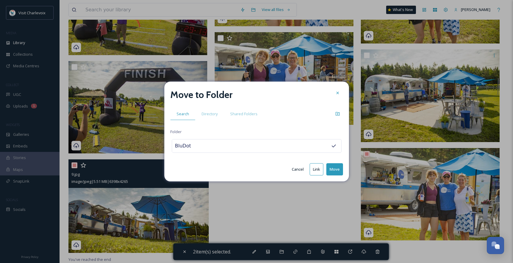
click at [334, 168] on button "Move" at bounding box center [334, 169] width 17 height 12
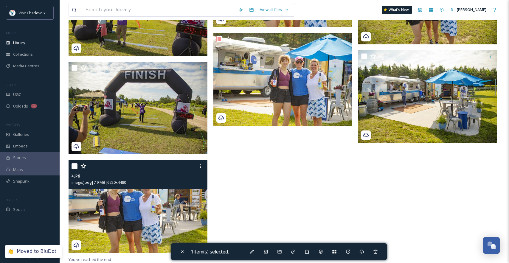
click at [74, 167] on input "checkbox" at bounding box center [74, 166] width 6 height 6
checkbox input "true"
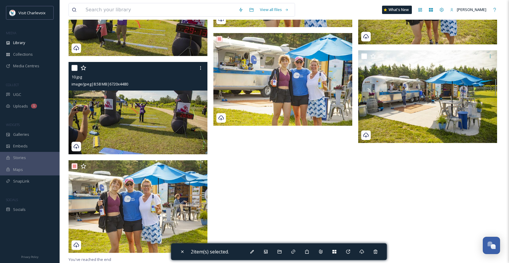
click at [75, 68] on input "checkbox" at bounding box center [74, 68] width 6 height 6
checkbox input "true"
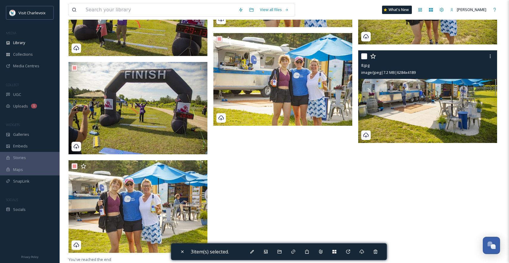
click at [364, 54] on input "checkbox" at bounding box center [364, 56] width 6 height 6
checkbox input "true"
click at [490, 56] on icon at bounding box center [489, 56] width 1 height 4
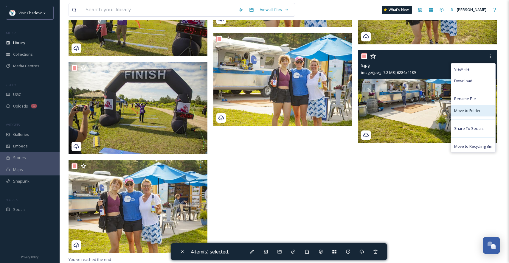
click at [467, 113] on span "Move to Folder" at bounding box center [467, 111] width 26 height 6
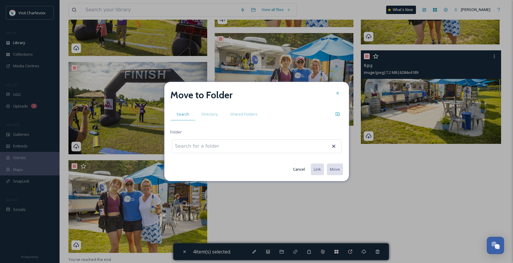
click at [285, 152] on div at bounding box center [257, 146] width 170 height 14
click at [285, 145] on div at bounding box center [257, 146] width 170 height 14
click at [287, 144] on div at bounding box center [257, 146] width 170 height 14
click at [228, 149] on input at bounding box center [204, 146] width 65 height 13
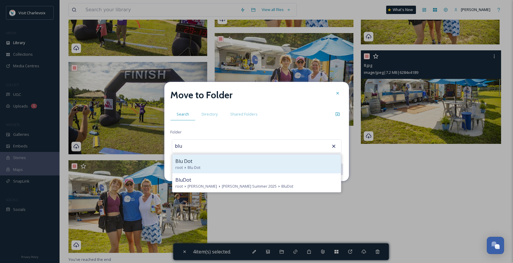
click at [198, 162] on div "Blu Dot" at bounding box center [256, 160] width 163 height 7
type input "Blu Dot"
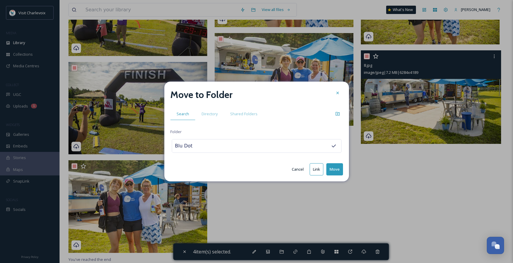
click at [333, 167] on button "Move" at bounding box center [334, 169] width 17 height 12
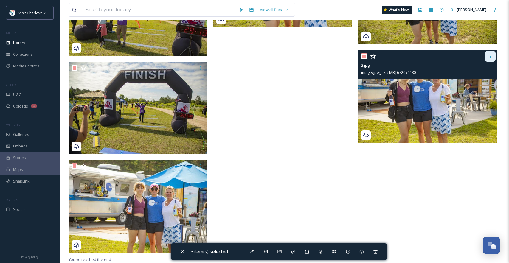
click at [491, 56] on icon at bounding box center [489, 56] width 5 height 5
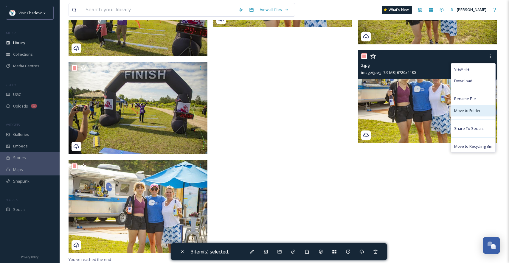
click at [477, 109] on span "Move to Folder" at bounding box center [467, 111] width 26 height 6
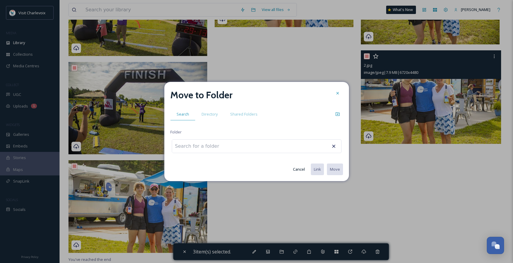
click at [246, 146] on div at bounding box center [257, 146] width 170 height 14
click at [249, 142] on div at bounding box center [257, 146] width 170 height 14
click at [239, 146] on div at bounding box center [257, 146] width 170 height 14
click at [203, 146] on input at bounding box center [204, 146] width 65 height 13
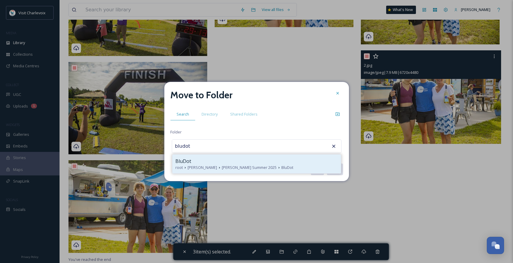
click at [196, 161] on div "BluDot" at bounding box center [256, 160] width 163 height 7
type input "BluDot"
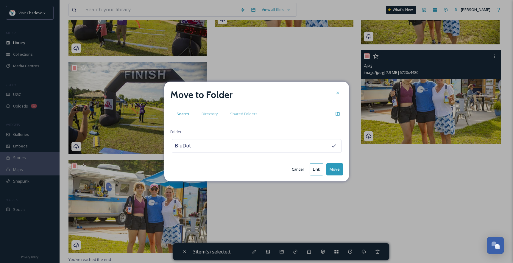
click at [340, 174] on button "Move" at bounding box center [334, 169] width 17 height 12
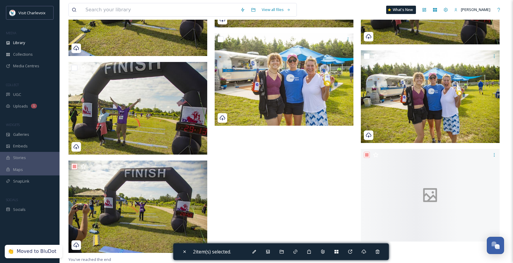
scroll to position [1691, 0]
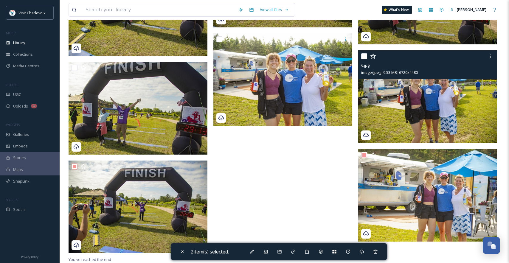
click at [362, 55] on input "checkbox" at bounding box center [364, 56] width 6 height 6
checkbox input "true"
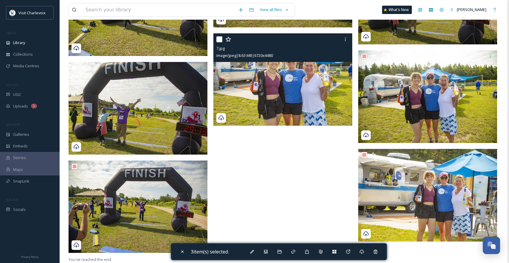
click at [218, 39] on input "checkbox" at bounding box center [219, 39] width 6 height 6
checkbox input "true"
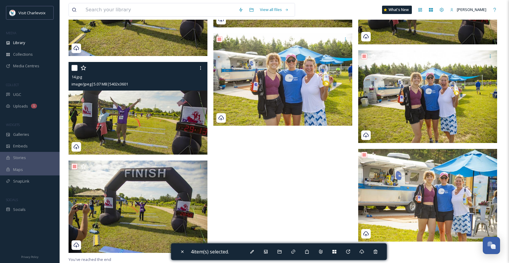
click at [73, 67] on input "checkbox" at bounding box center [74, 68] width 6 height 6
checkbox input "true"
click at [196, 68] on div at bounding box center [200, 68] width 11 height 11
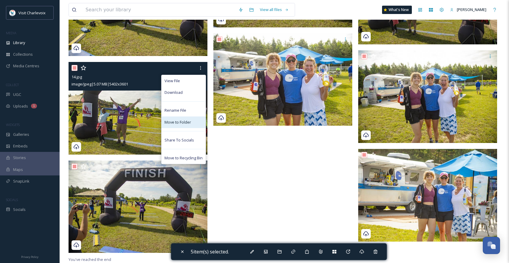
click at [184, 121] on span "Move to Folder" at bounding box center [177, 122] width 26 height 6
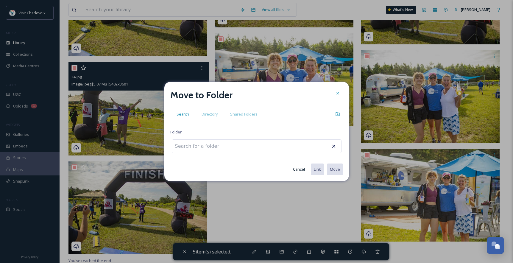
click at [206, 147] on input at bounding box center [204, 146] width 65 height 13
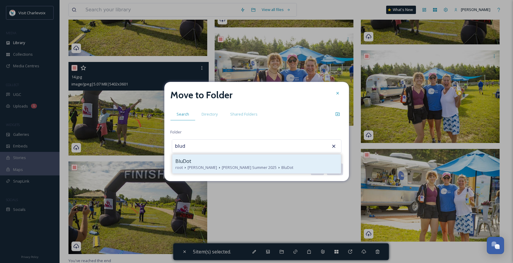
click at [206, 162] on div "BluDot" at bounding box center [256, 160] width 163 height 7
type input "BluDot"
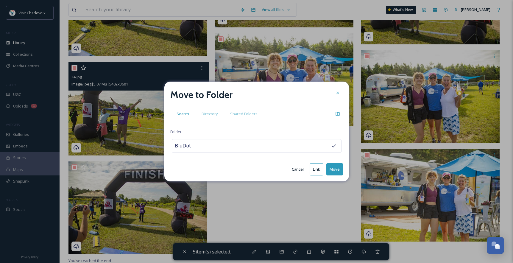
click at [336, 172] on button "Move" at bounding box center [334, 169] width 17 height 12
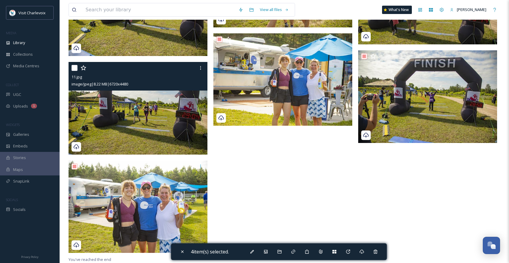
click at [74, 68] on input "checkbox" at bounding box center [74, 68] width 6 height 6
checkbox input "true"
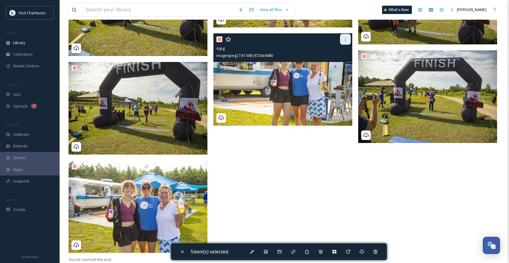
click at [346, 41] on div at bounding box center [345, 39] width 11 height 11
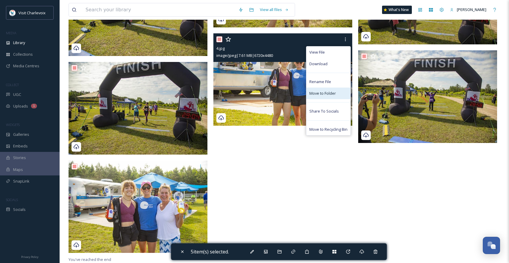
click at [336, 96] on div "Move to Folder" at bounding box center [328, 94] width 44 height 12
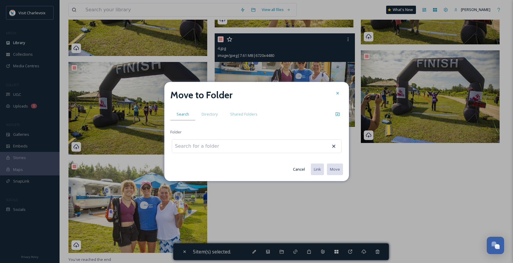
click at [235, 146] on div at bounding box center [257, 146] width 170 height 14
click at [204, 147] on input at bounding box center [204, 146] width 65 height 13
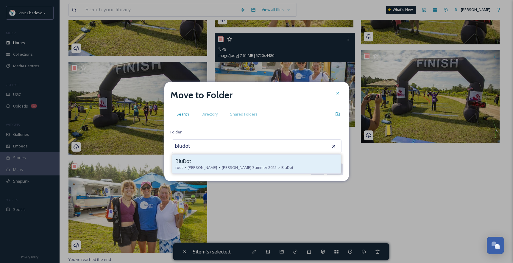
click at [205, 160] on div "BluDot" at bounding box center [256, 160] width 163 height 7
type input "BluDot"
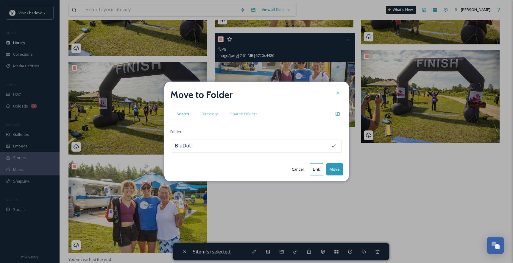
click at [335, 169] on button "Move" at bounding box center [334, 169] width 17 height 12
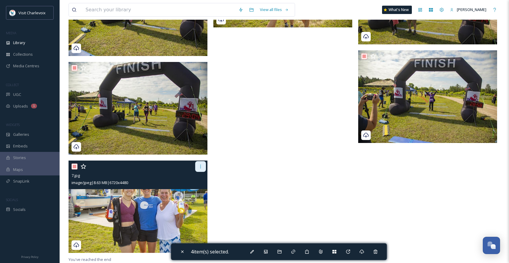
click at [202, 166] on icon at bounding box center [200, 166] width 5 height 5
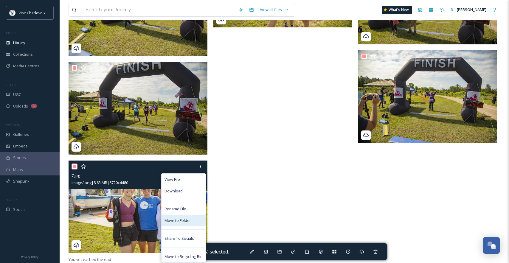
click at [182, 220] on span "Move to Folder" at bounding box center [177, 221] width 26 height 6
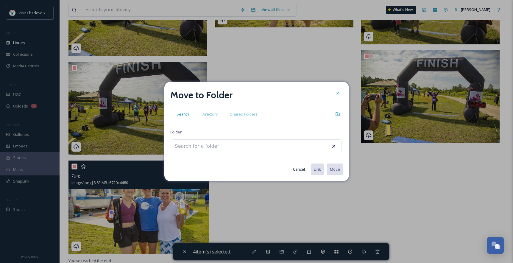
click at [222, 146] on input at bounding box center [204, 146] width 65 height 13
click at [222, 166] on span "[PERSON_NAME] Summer 2025" at bounding box center [249, 168] width 55 height 6
type input "BluDot"
click at [338, 169] on button "Move" at bounding box center [334, 169] width 17 height 12
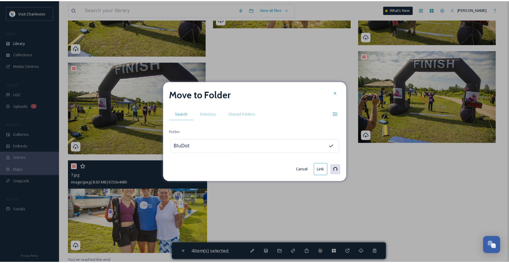
scroll to position [1593, 0]
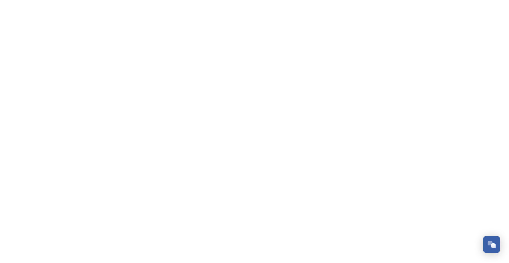
scroll to position [1993, 0]
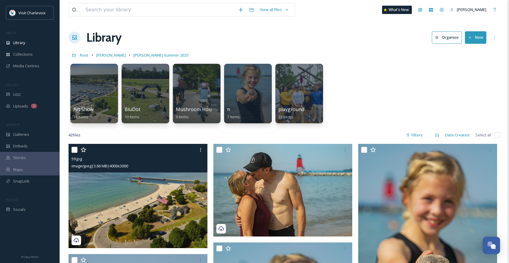
click at [75, 148] on input "checkbox" at bounding box center [74, 150] width 6 height 6
checkbox input "true"
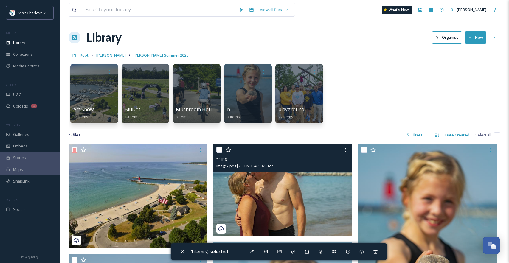
click at [217, 150] on input "checkbox" at bounding box center [219, 150] width 6 height 6
checkbox input "true"
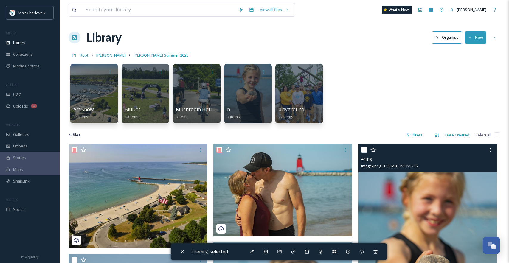
click at [364, 151] on input "checkbox" at bounding box center [364, 150] width 6 height 6
checkbox input "true"
click at [489, 149] on icon at bounding box center [489, 149] width 5 height 5
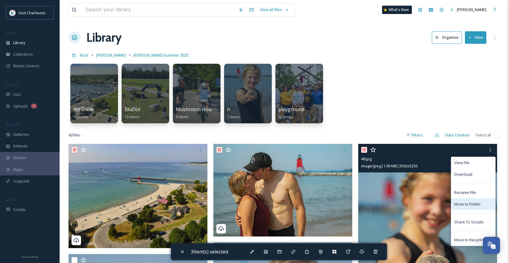
click at [471, 208] on div "Move to Folder" at bounding box center [473, 204] width 44 height 12
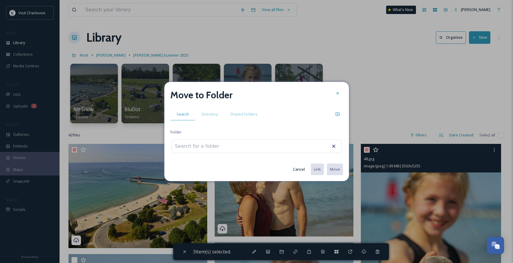
click at [260, 146] on div at bounding box center [257, 146] width 170 height 14
click at [261, 146] on div at bounding box center [257, 146] width 170 height 14
click at [231, 143] on div at bounding box center [257, 146] width 170 height 14
click at [236, 150] on div at bounding box center [257, 146] width 170 height 14
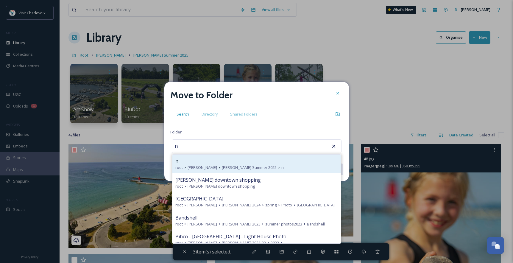
type input "n"
click at [247, 162] on div "n" at bounding box center [256, 160] width 163 height 7
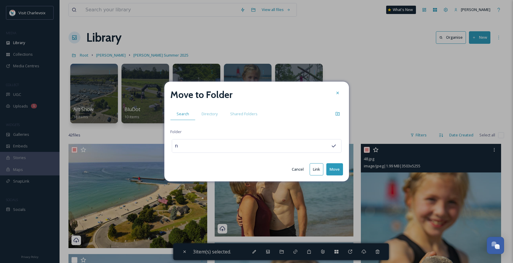
click at [332, 169] on button "Move" at bounding box center [334, 169] width 17 height 12
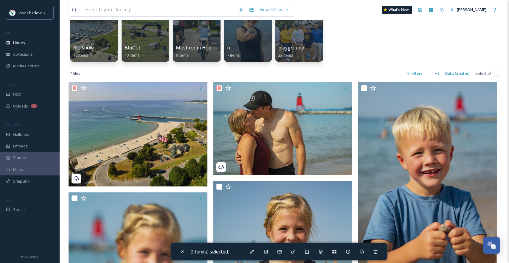
scroll to position [2, 0]
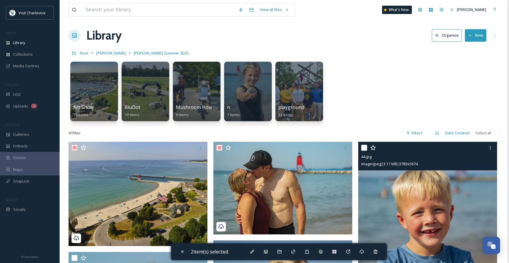
click at [364, 146] on input "checkbox" at bounding box center [364, 148] width 6 height 6
checkbox input "true"
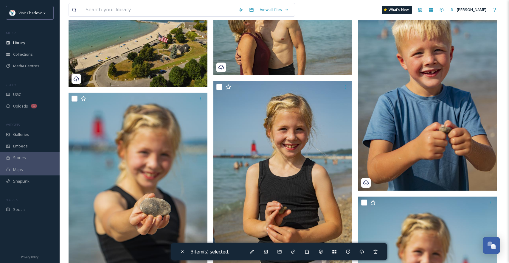
scroll to position [168, 0]
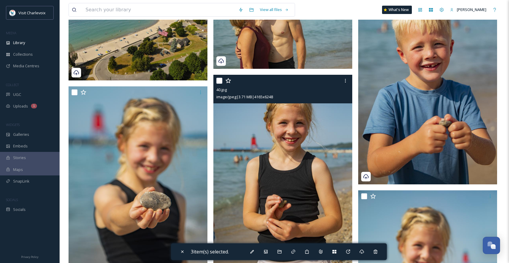
click at [219, 80] on input "checkbox" at bounding box center [219, 81] width 6 height 6
checkbox input "true"
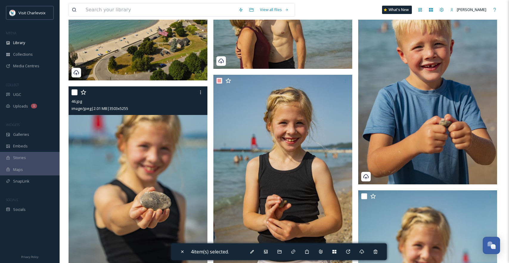
click at [76, 92] on input "checkbox" at bounding box center [74, 92] width 6 height 6
checkbox input "true"
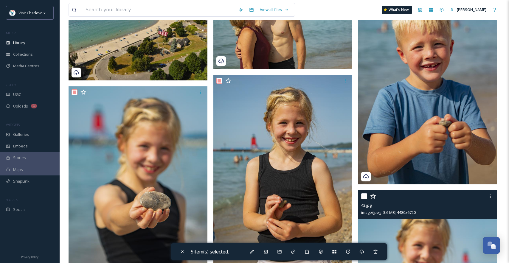
click at [362, 196] on input "checkbox" at bounding box center [364, 196] width 6 height 6
checkbox input "true"
click at [492, 197] on div at bounding box center [489, 196] width 11 height 11
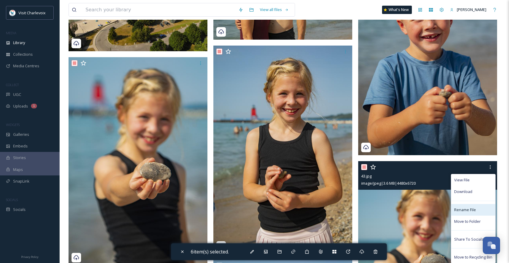
scroll to position [204, 0]
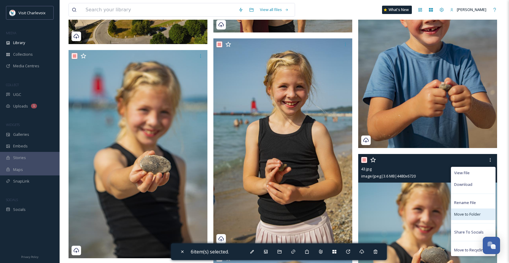
click at [470, 215] on span "Move to Folder" at bounding box center [467, 214] width 26 height 6
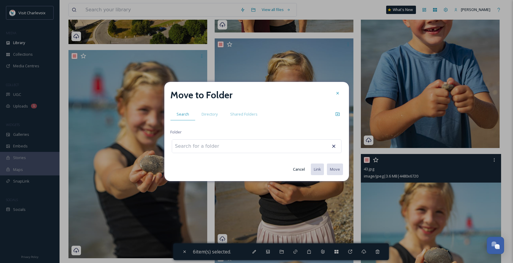
click at [250, 147] on div at bounding box center [257, 146] width 170 height 14
click at [250, 145] on div at bounding box center [257, 146] width 170 height 14
click at [206, 146] on input at bounding box center [204, 146] width 65 height 13
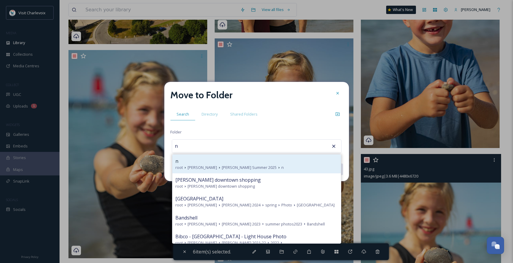
type input "n"
click at [213, 160] on div "n" at bounding box center [256, 160] width 163 height 7
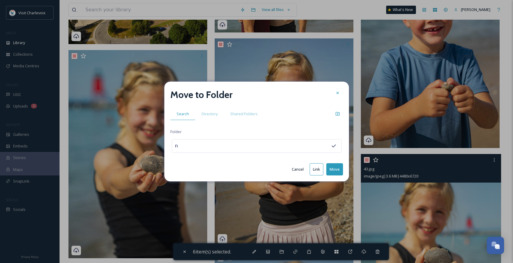
click at [337, 169] on button "Move" at bounding box center [334, 169] width 17 height 12
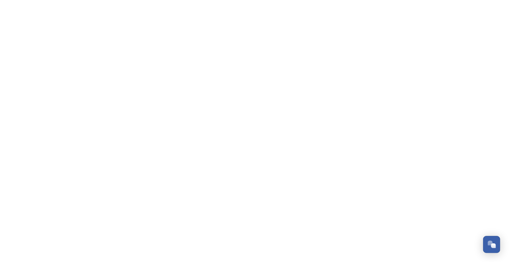
scroll to position [2027, 0]
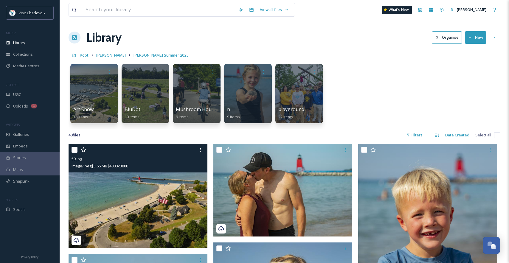
click at [71, 147] on input "checkbox" at bounding box center [74, 150] width 6 height 6
checkbox input "true"
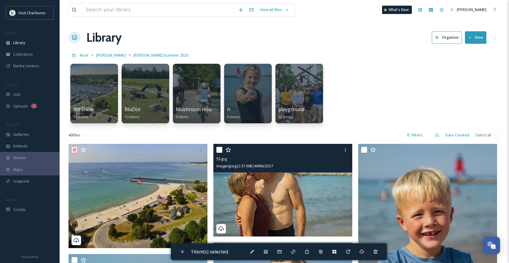
click at [218, 149] on input "checkbox" at bounding box center [219, 150] width 6 height 6
checkbox input "true"
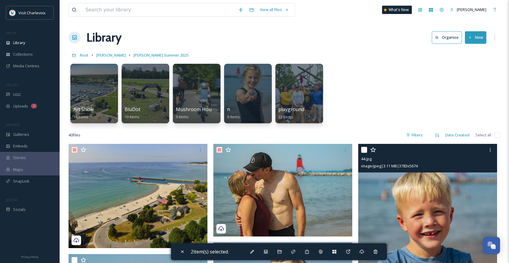
click at [363, 148] on input "checkbox" at bounding box center [364, 150] width 6 height 6
checkbox input "true"
click at [489, 149] on icon at bounding box center [489, 149] width 5 height 5
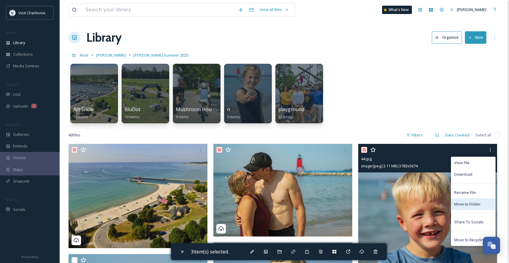
click at [466, 206] on span "Move to Folder" at bounding box center [467, 204] width 26 height 6
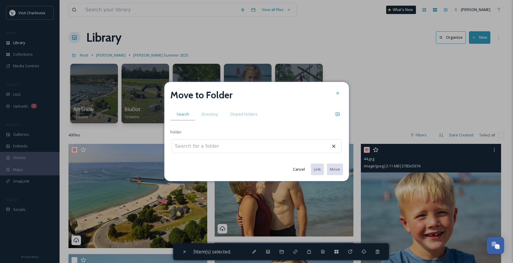
click at [252, 146] on div at bounding box center [257, 146] width 170 height 14
click at [243, 145] on div at bounding box center [257, 146] width 170 height 14
click at [190, 145] on input at bounding box center [204, 146] width 65 height 13
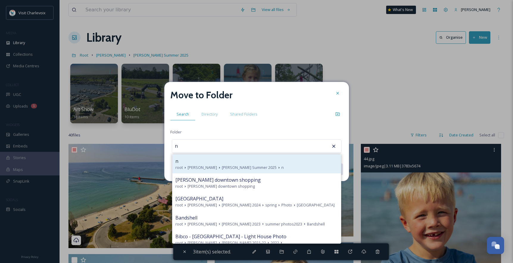
type input "n"
click at [204, 161] on div "n" at bounding box center [256, 160] width 163 height 7
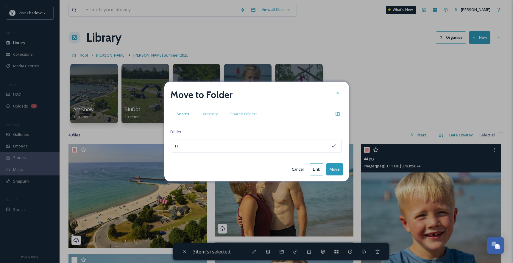
click at [338, 170] on button "Move" at bounding box center [334, 169] width 17 height 12
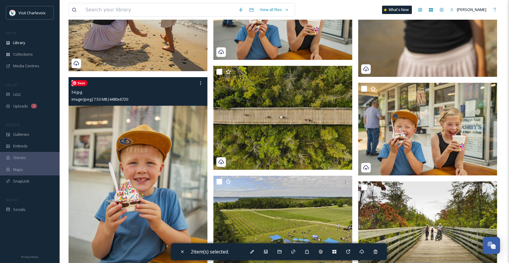
scroll to position [375, 0]
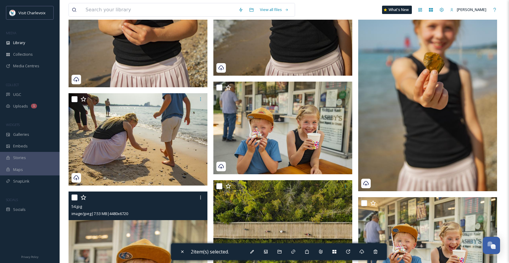
click at [74, 197] on input "checkbox" at bounding box center [74, 197] width 6 height 6
checkbox input "true"
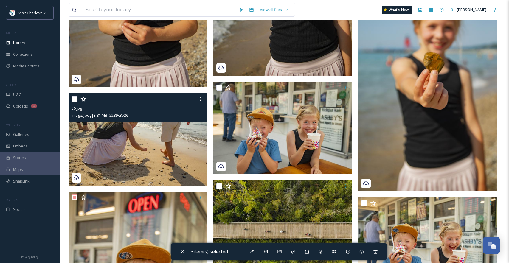
click at [72, 100] on input "checkbox" at bounding box center [74, 99] width 6 height 6
checkbox input "true"
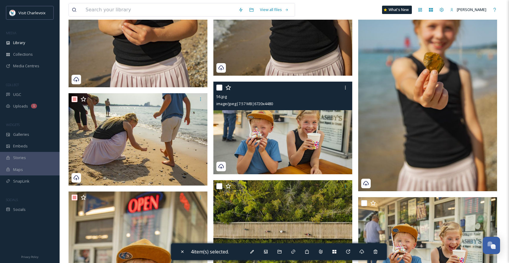
click at [219, 86] on input "checkbox" at bounding box center [219, 88] width 6 height 6
checkbox input "true"
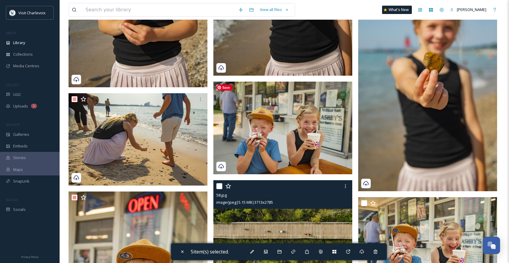
click at [219, 185] on input "checkbox" at bounding box center [219, 186] width 6 height 6
checkbox input "true"
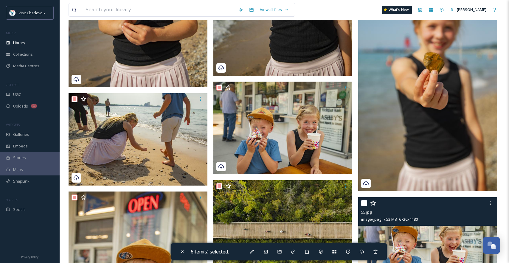
click at [363, 204] on input "checkbox" at bounding box center [364, 203] width 6 height 6
checkbox input "true"
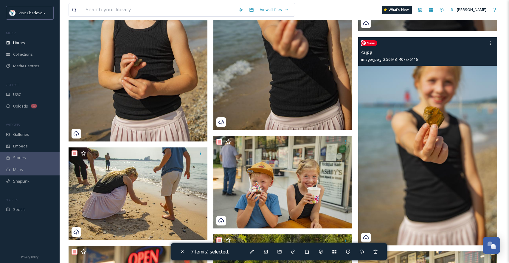
scroll to position [263, 0]
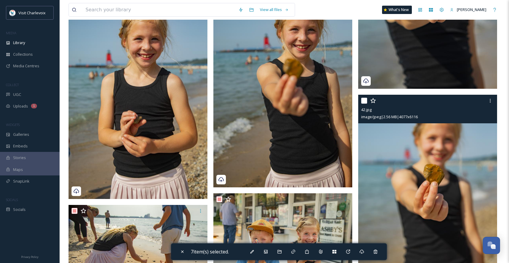
click at [362, 100] on input "checkbox" at bounding box center [364, 101] width 6 height 6
checkbox input "true"
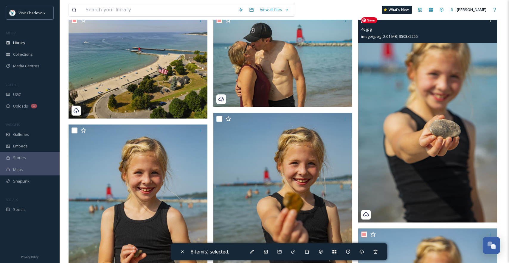
scroll to position [124, 0]
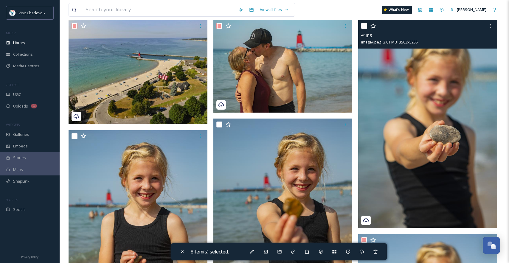
click at [364, 29] on input "checkbox" at bounding box center [364, 26] width 6 height 6
checkbox input "true"
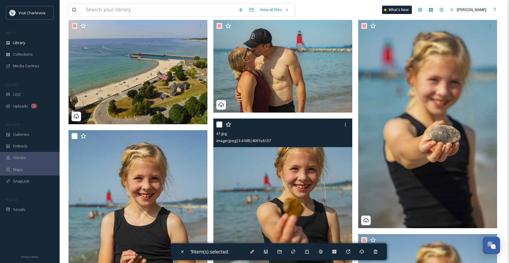
click at [217, 124] on input "checkbox" at bounding box center [219, 124] width 6 height 6
checkbox input "true"
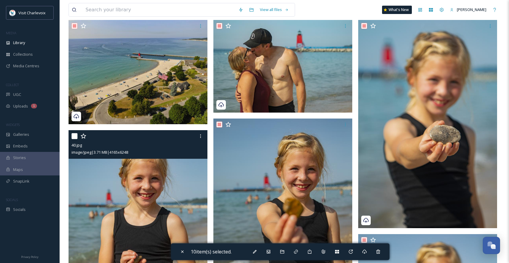
click at [73, 136] on input "checkbox" at bounding box center [74, 136] width 6 height 6
checkbox input "true"
click at [197, 135] on div at bounding box center [200, 136] width 11 height 11
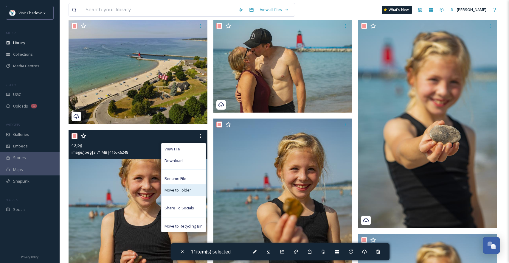
click at [198, 188] on div "Move to Folder" at bounding box center [183, 190] width 44 height 12
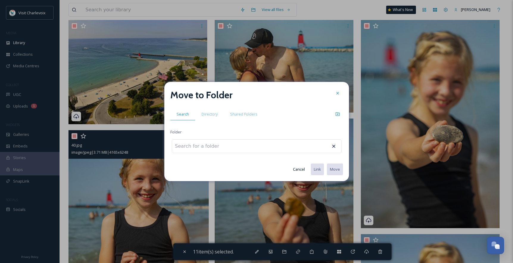
click at [212, 147] on input at bounding box center [204, 146] width 65 height 13
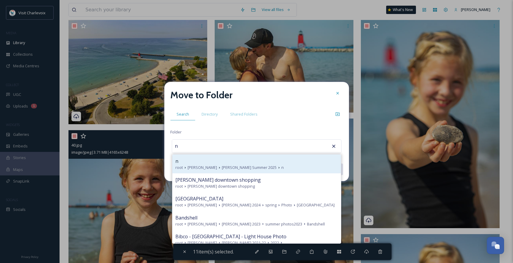
type input "n"
click at [204, 161] on div "n" at bounding box center [256, 160] width 163 height 7
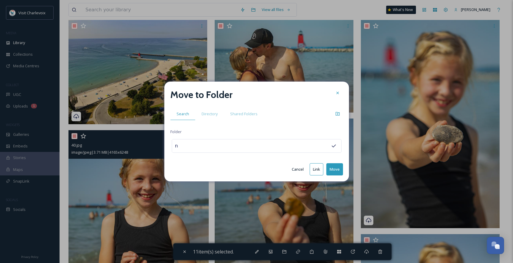
click at [336, 170] on button "Move" at bounding box center [334, 169] width 17 height 12
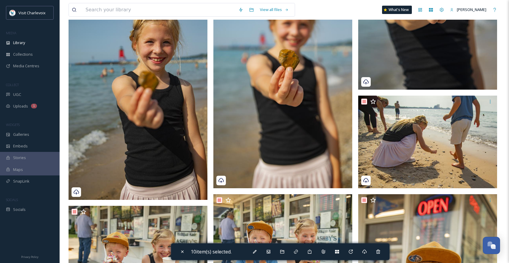
scroll to position [397, 0]
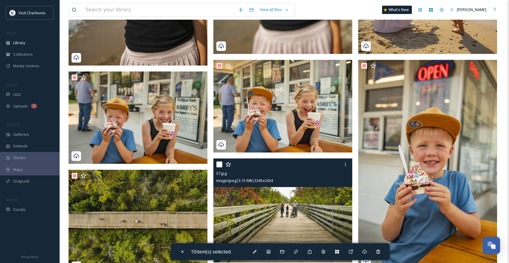
click at [216, 164] on input "checkbox" at bounding box center [219, 164] width 6 height 6
checkbox input "true"
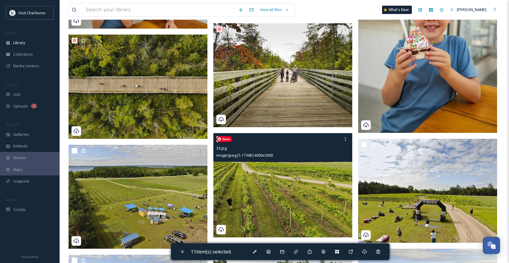
scroll to position [468, 0]
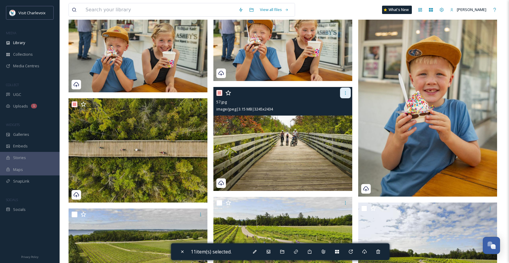
click at [345, 91] on icon at bounding box center [345, 93] width 5 height 5
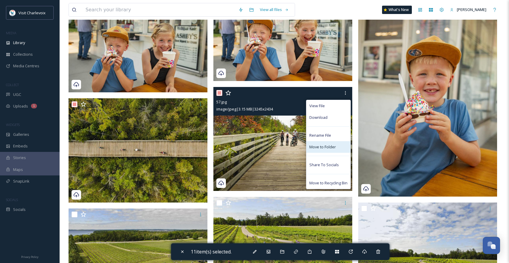
click at [331, 147] on span "Move to Folder" at bounding box center [322, 147] width 26 height 6
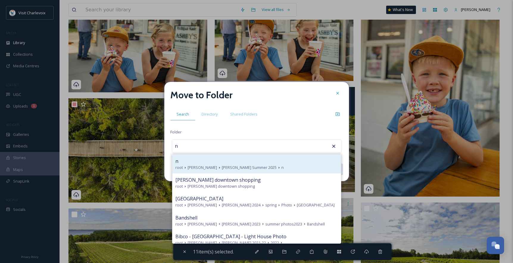
type input "n"
click at [230, 168] on span "[PERSON_NAME] Summer 2025" at bounding box center [249, 168] width 55 height 6
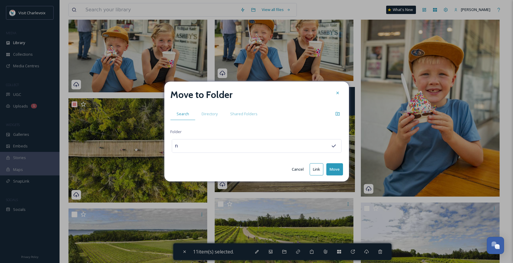
click at [337, 167] on button "Move" at bounding box center [334, 169] width 17 height 12
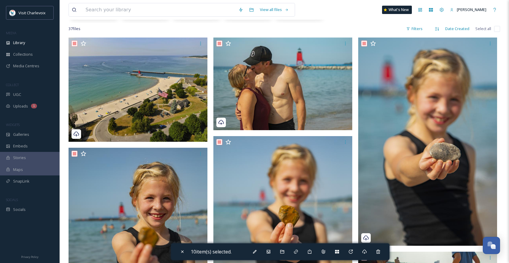
scroll to position [0, 0]
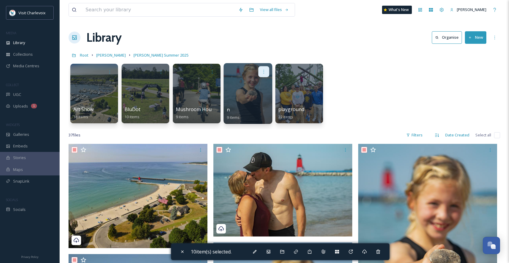
click at [265, 72] on icon at bounding box center [263, 71] width 5 height 5
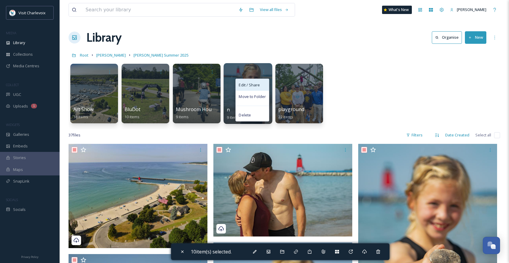
click at [263, 87] on div "Edit / Share" at bounding box center [251, 85] width 33 height 12
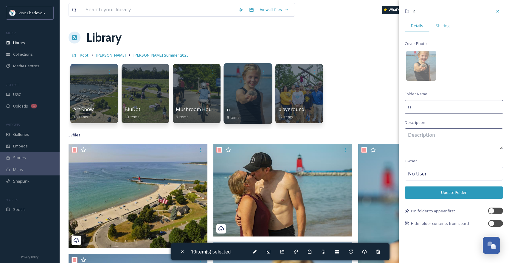
click at [423, 105] on input "n" at bounding box center [453, 107] width 98 height 14
type input "F"
click at [426, 106] on input "Lake MI Beach" at bounding box center [453, 107] width 98 height 14
click at [424, 107] on input "Lake MI Beach" at bounding box center [453, 107] width 98 height 14
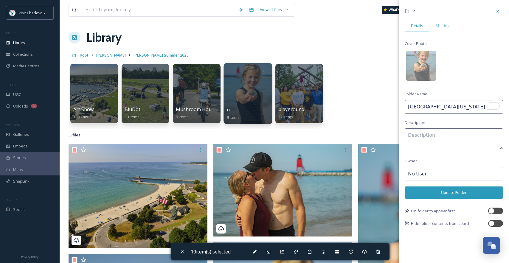
type input "Lake Michigan Beach"
click at [451, 195] on button "Update Folder" at bounding box center [453, 192] width 98 height 12
